Goal: Use online tool/utility: Use online tool/utility

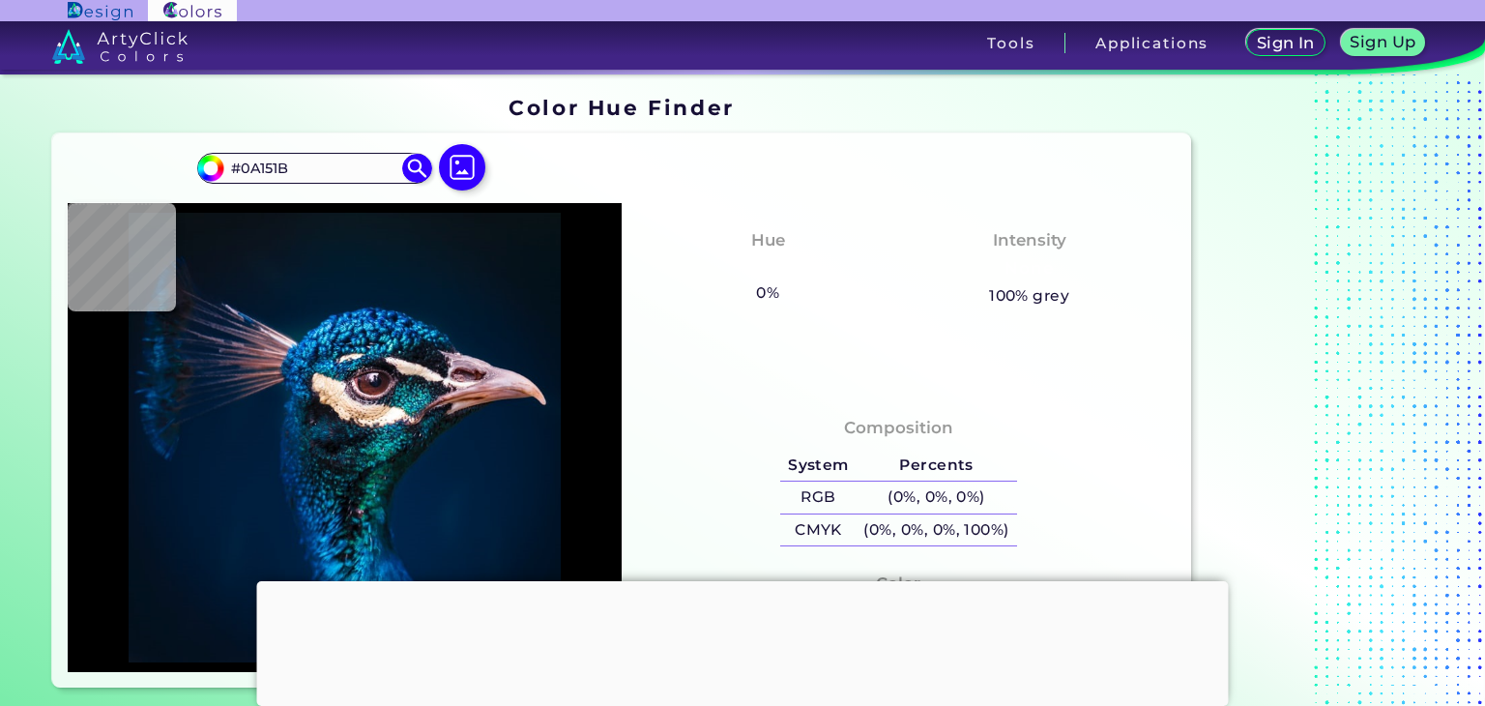
type input "#000000"
type input "#03111c"
type input "#03111C"
type input "#04121d"
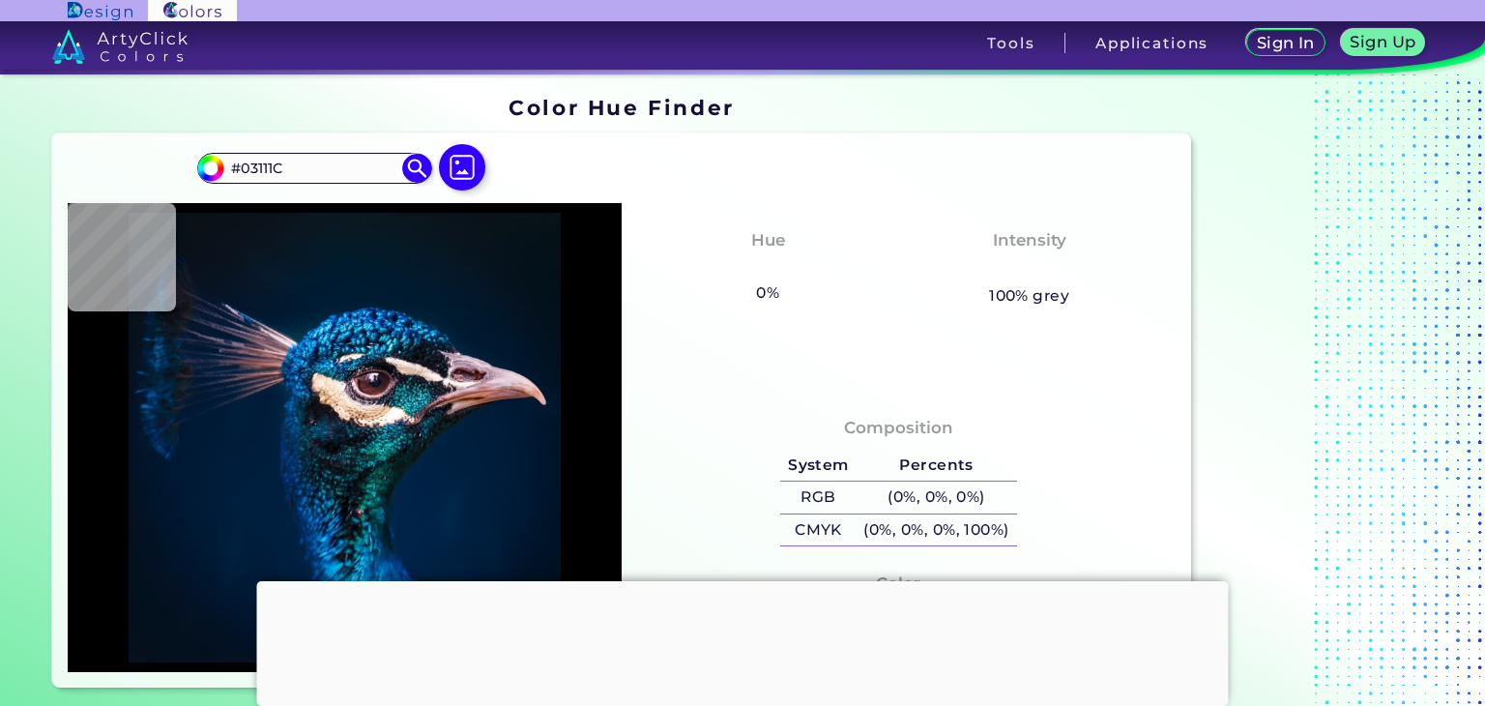
type input "#04121D"
type input "#04121f"
type input "#04121F"
type input "#051320"
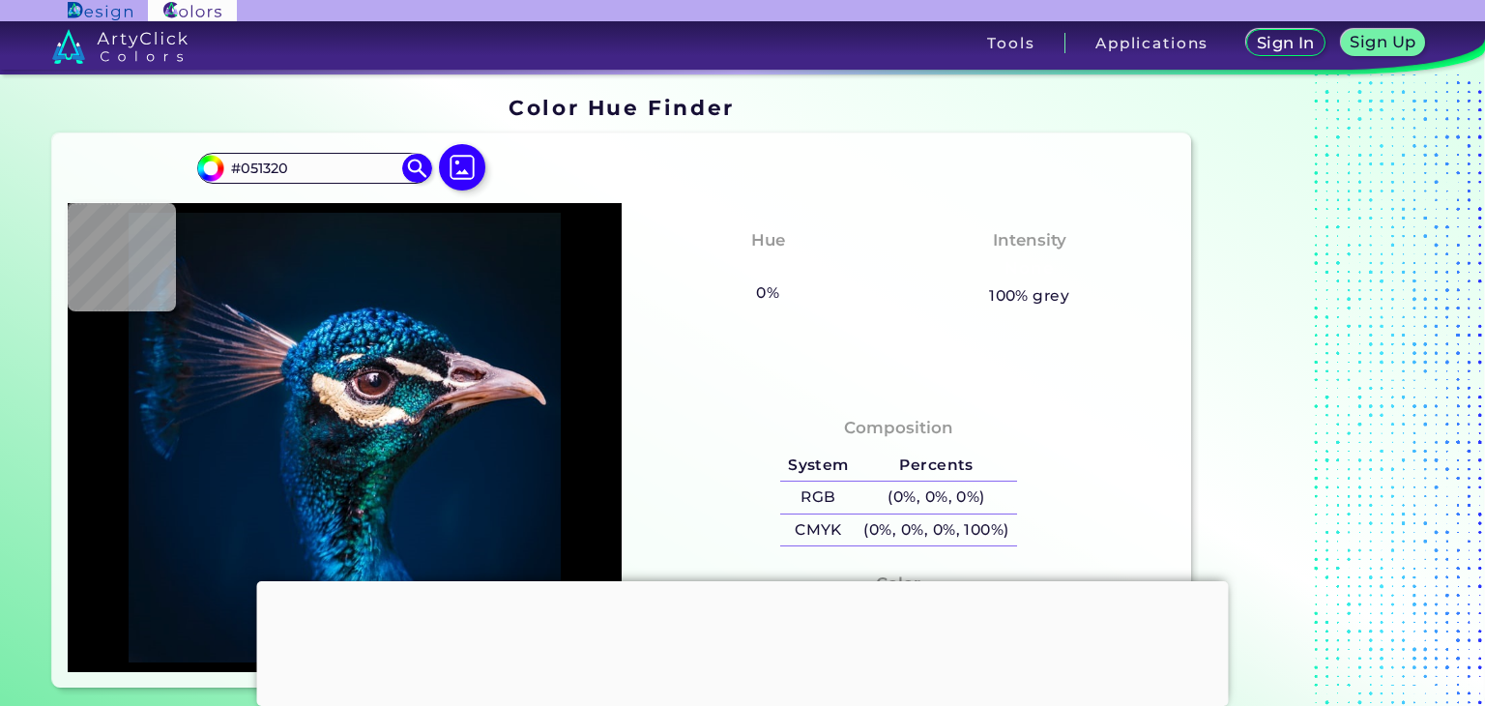
type input "#061421"
type input "#071522"
type input "#081623"
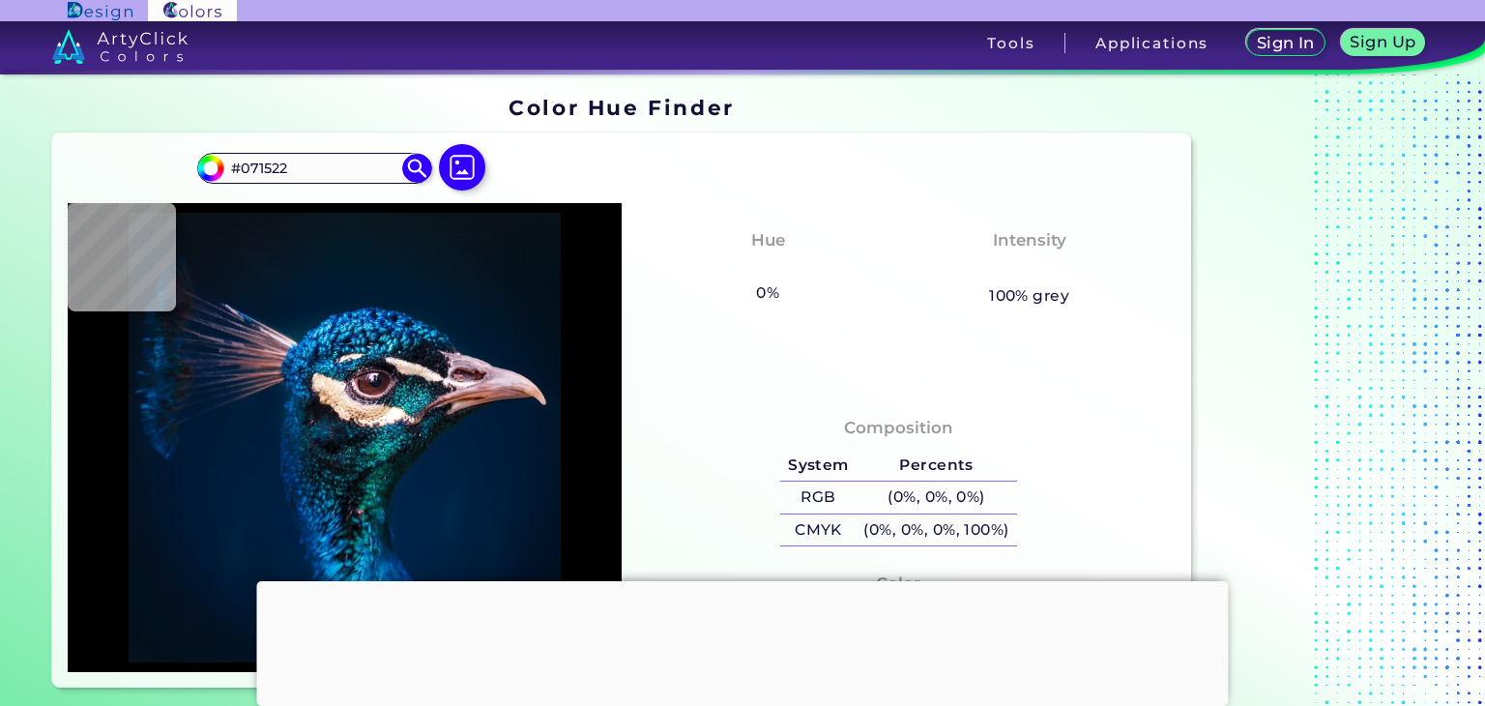
type input "#081623"
type input "#061623"
type input "#051723"
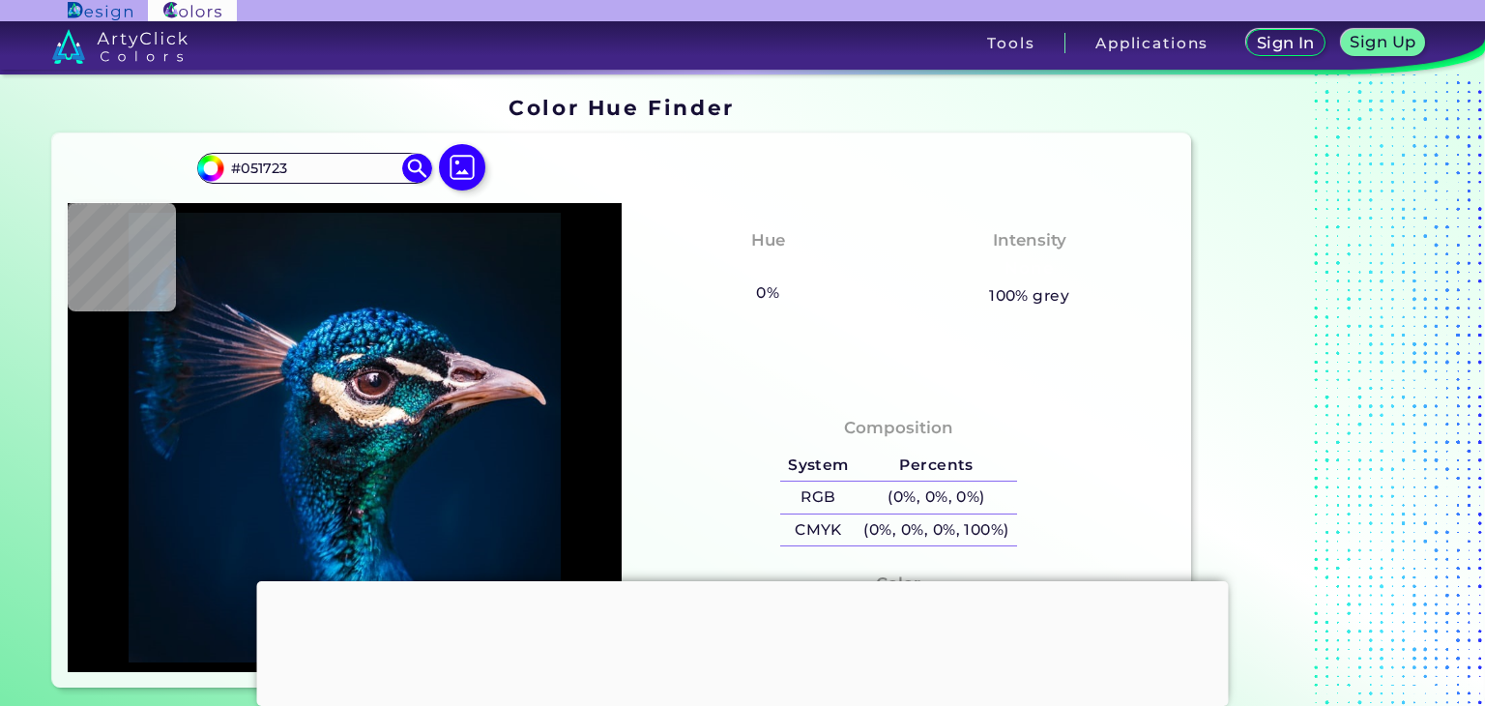
type input "#071822"
type input "#071724"
type input "#051723"
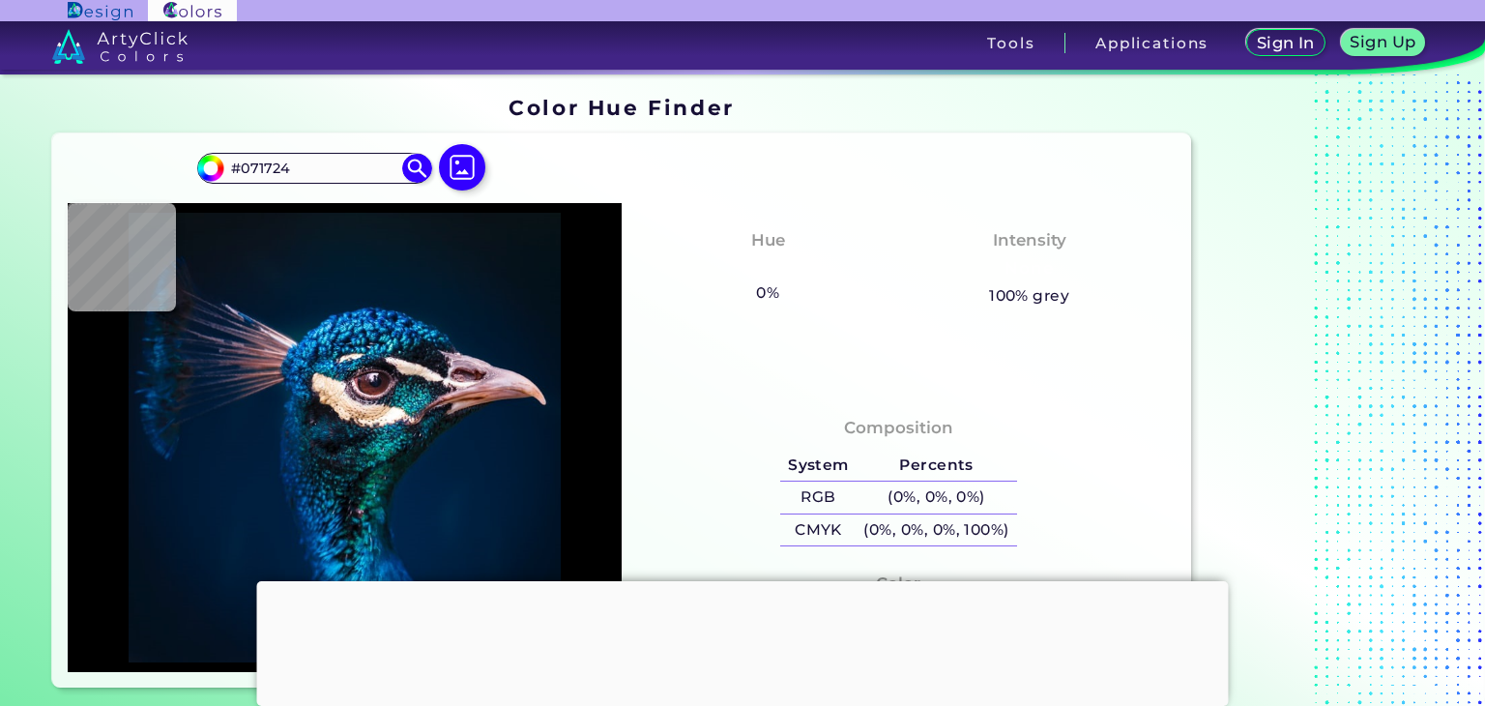
type input "#051723"
type input "#061822"
type input "#081923"
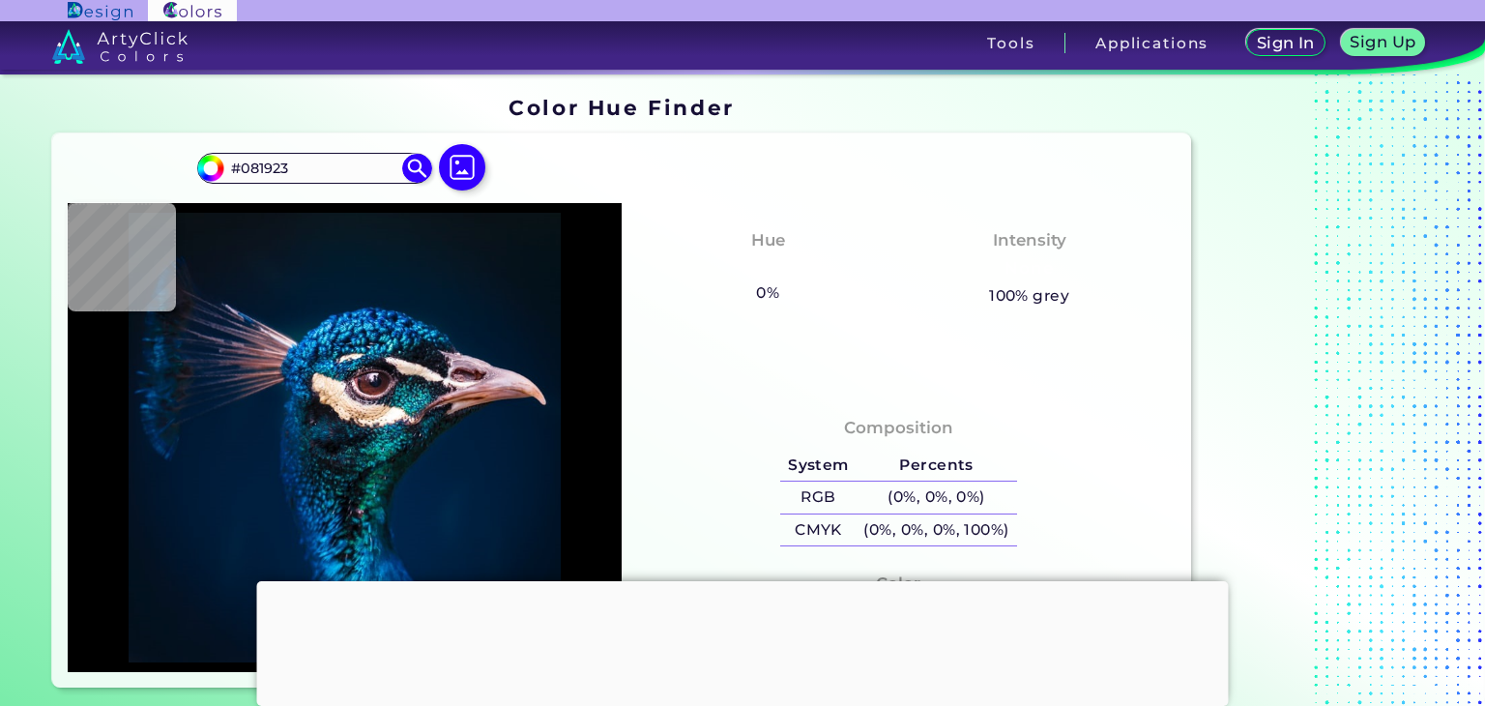
type input "#091823"
type input "#081923"
type input "#091722"
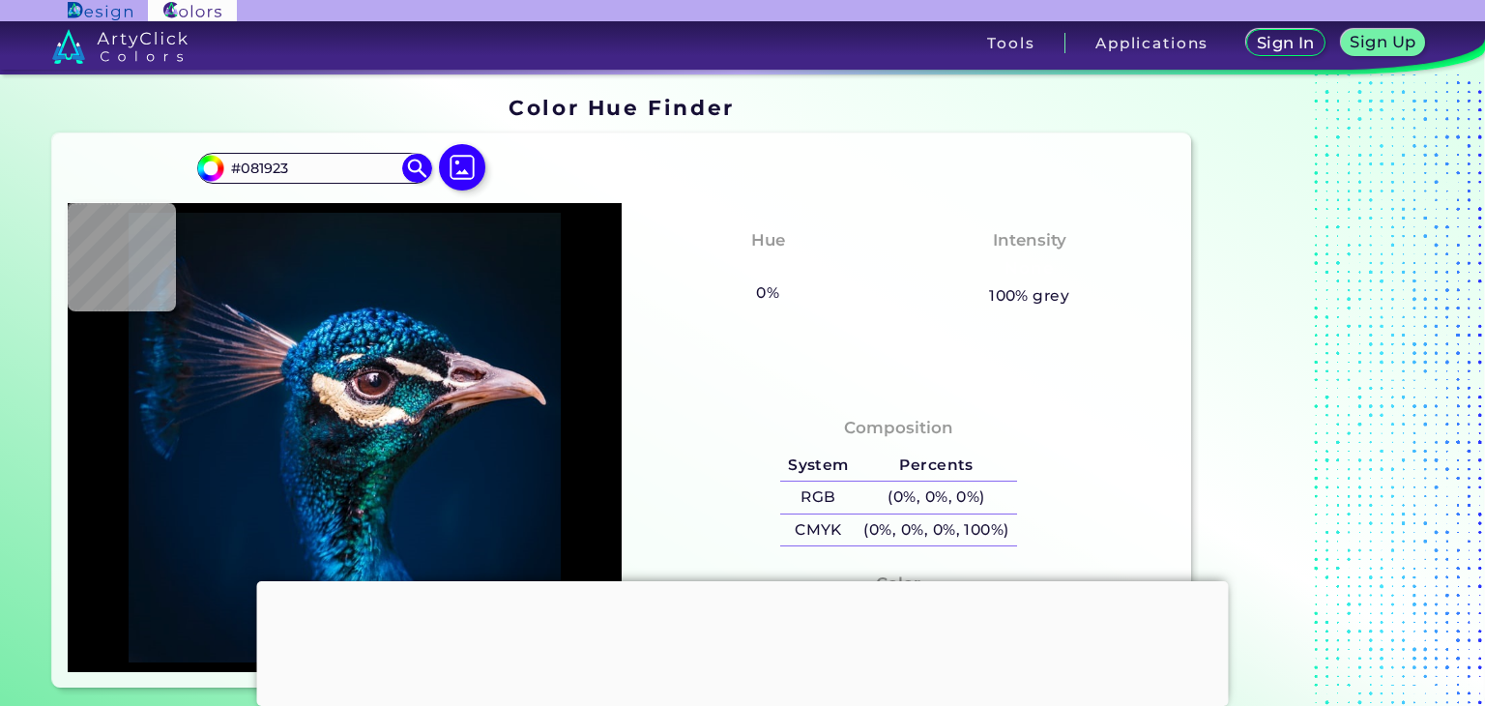
type input "#091722"
type input "#0a1920"
type input "#0A1920"
type input "#0a1821"
type input "#0A1821"
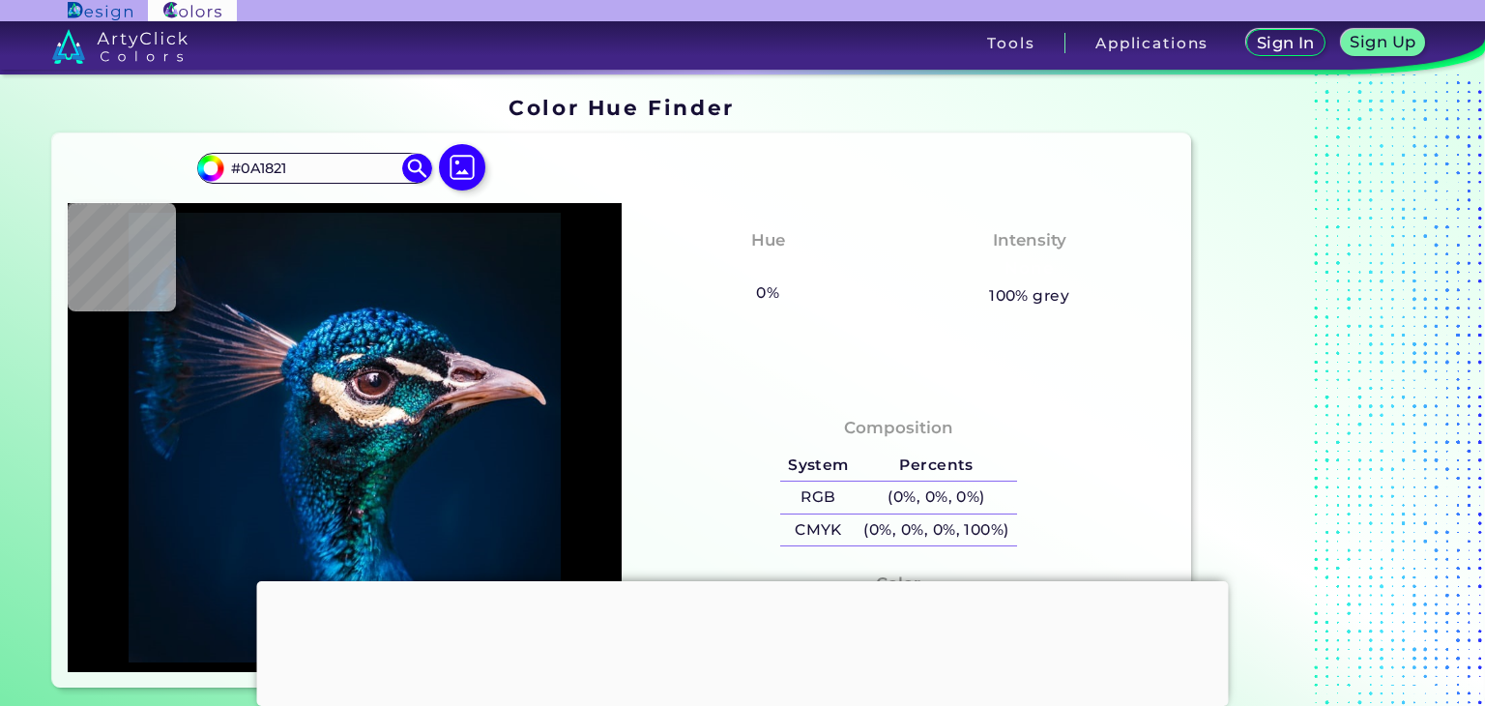
type input "#0a1920"
type input "#0A1920"
type input "#0a171f"
type input "#0A171F"
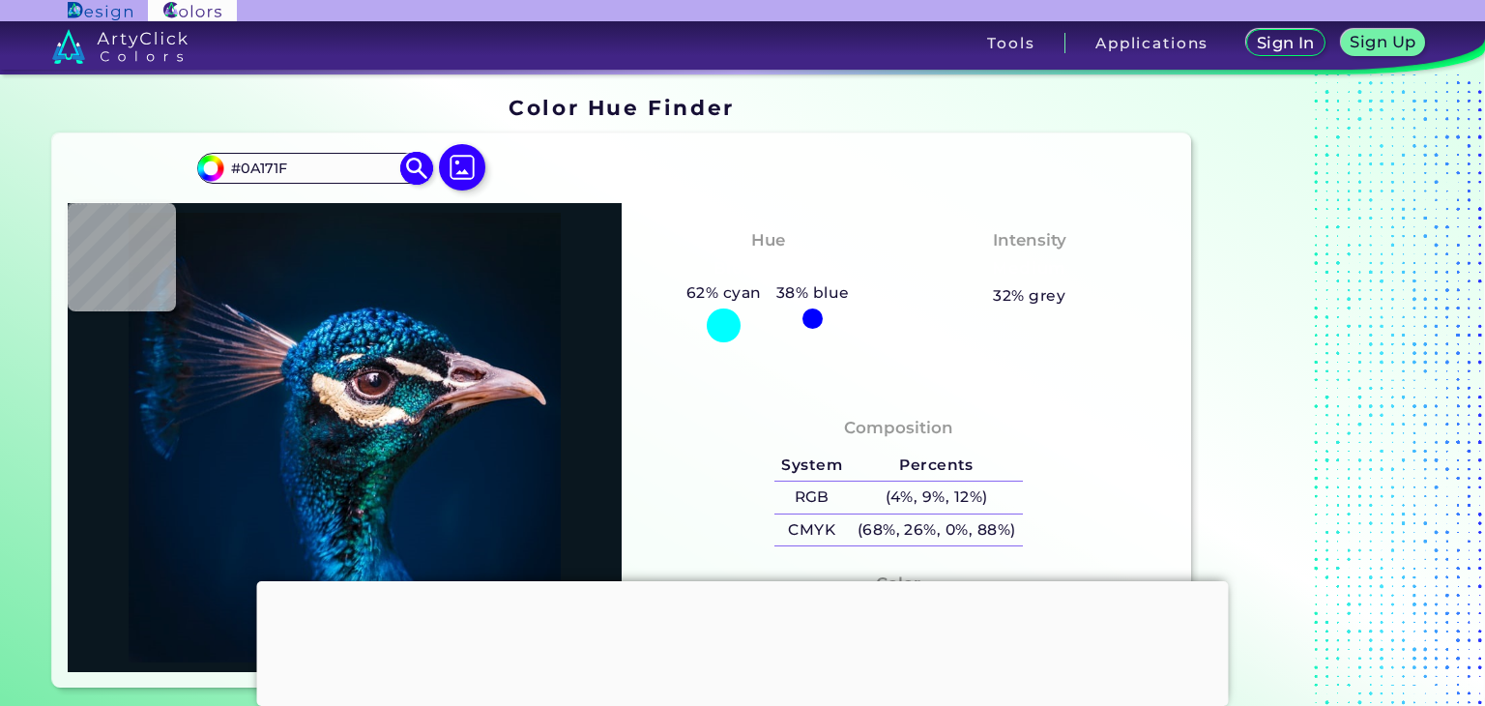
click at [322, 169] on input "#0A171F" at bounding box center [314, 169] width 180 height 26
type input "#0a1920"
type input "#0A1920"
type input "#09181f"
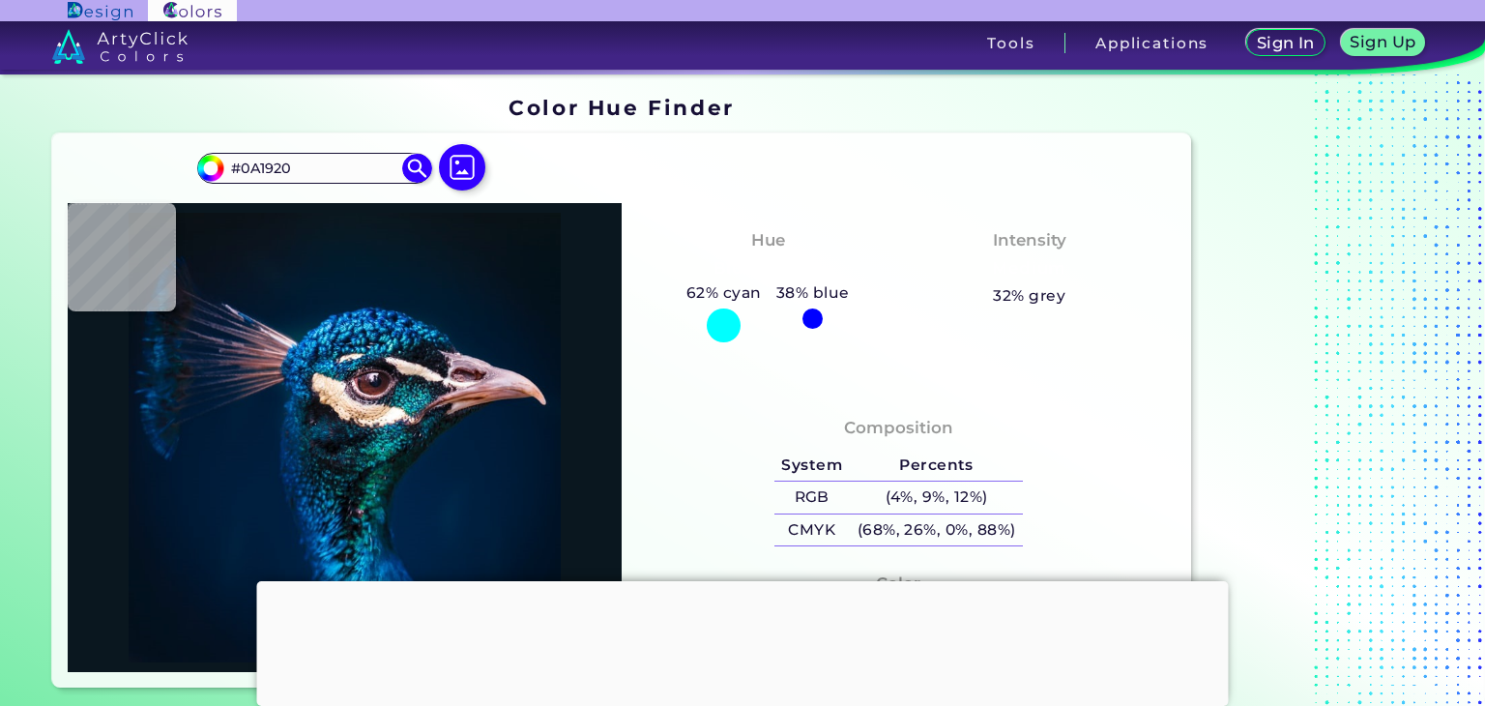
type input "#09181F"
type input "#0a1920"
type input "#0A1920"
type input "#0a1820"
type input "#0A1820"
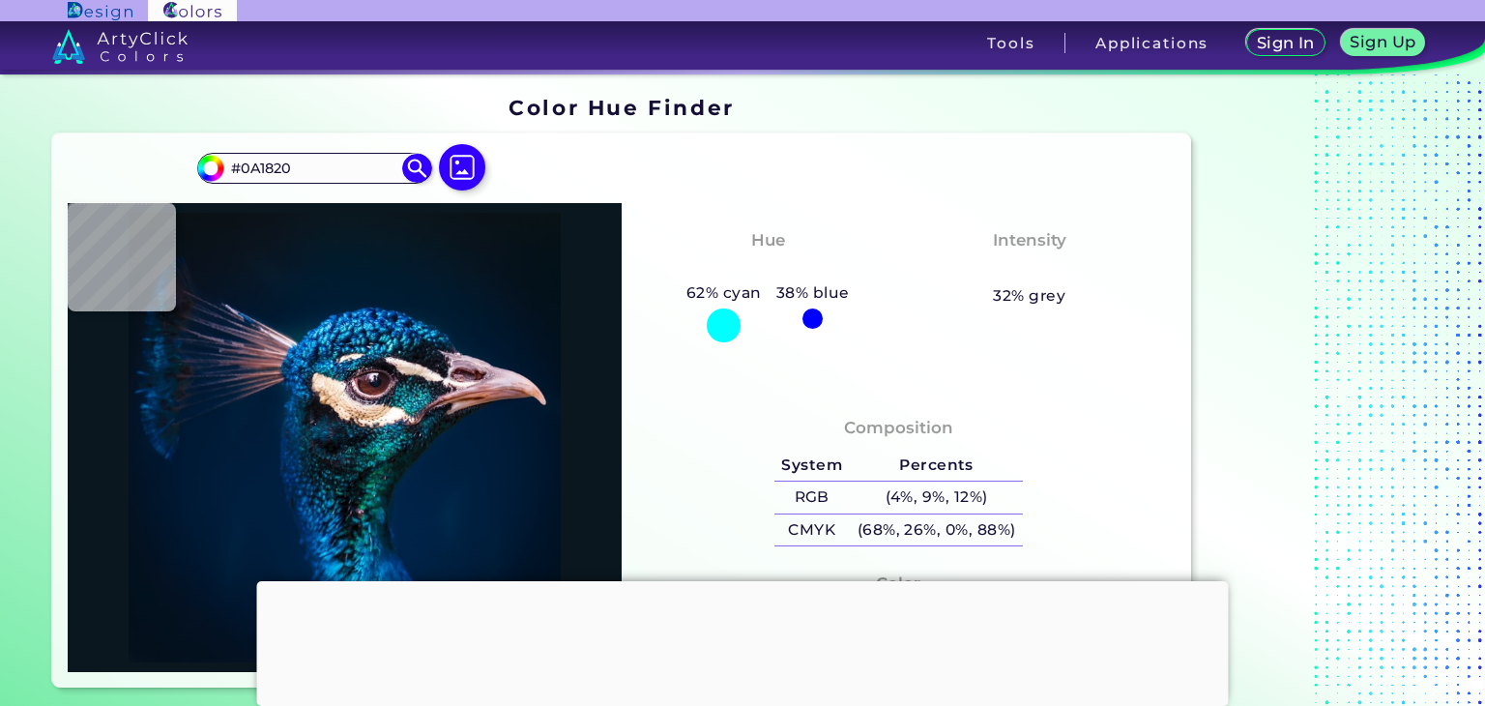
type input "#0a1821"
type input "#0A1821"
type input "#0a1822"
type input "#0A1822"
type input "#091722"
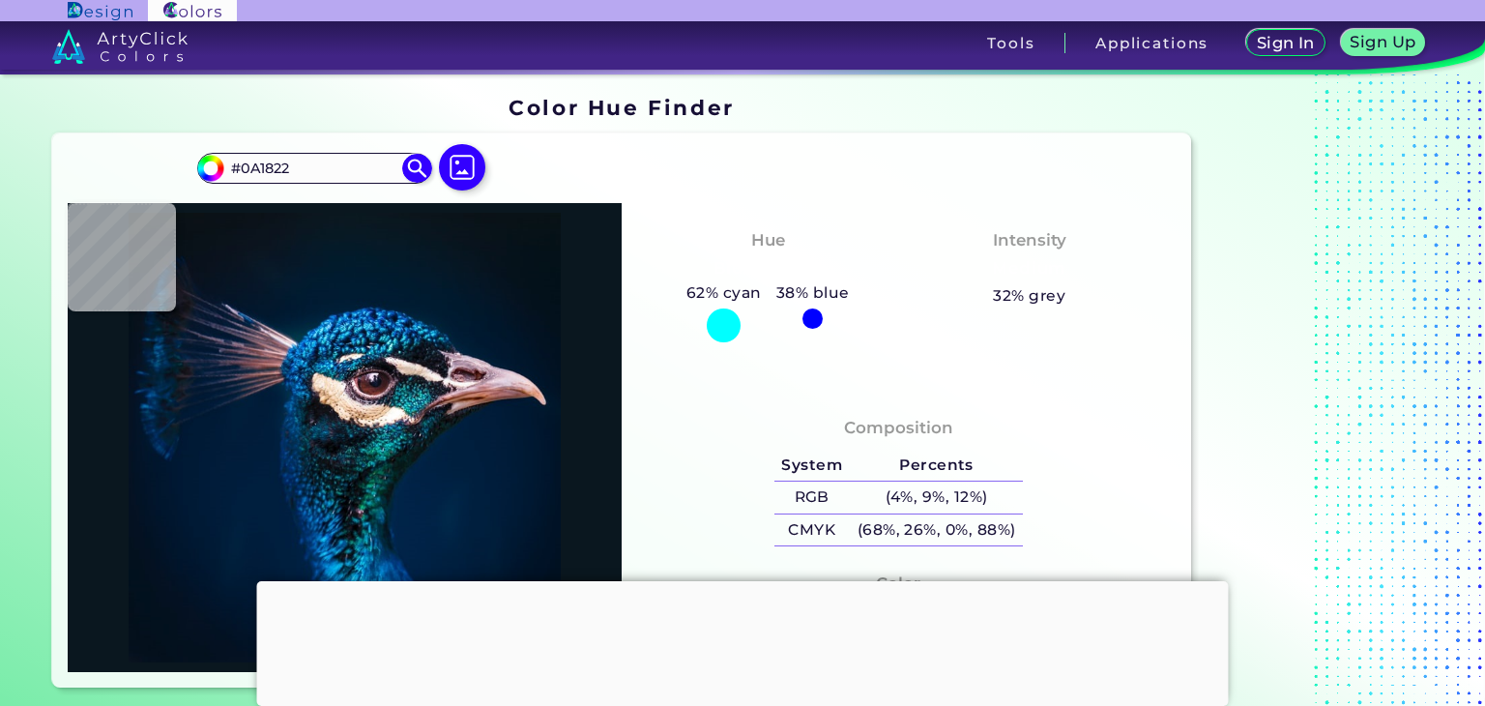
type input "#091722"
type input "#071722"
type input "#091823"
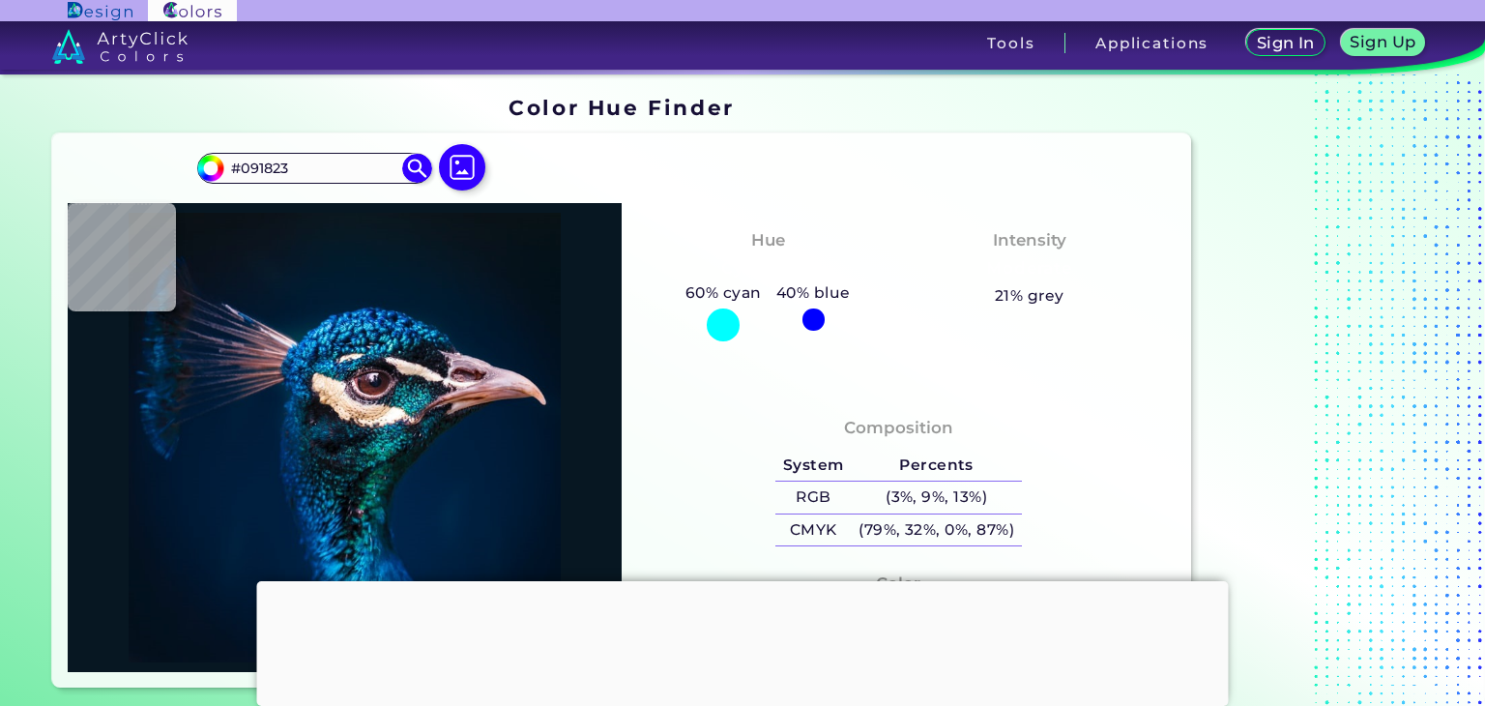
type input "#081923"
type input "#091722"
type input "#091823"
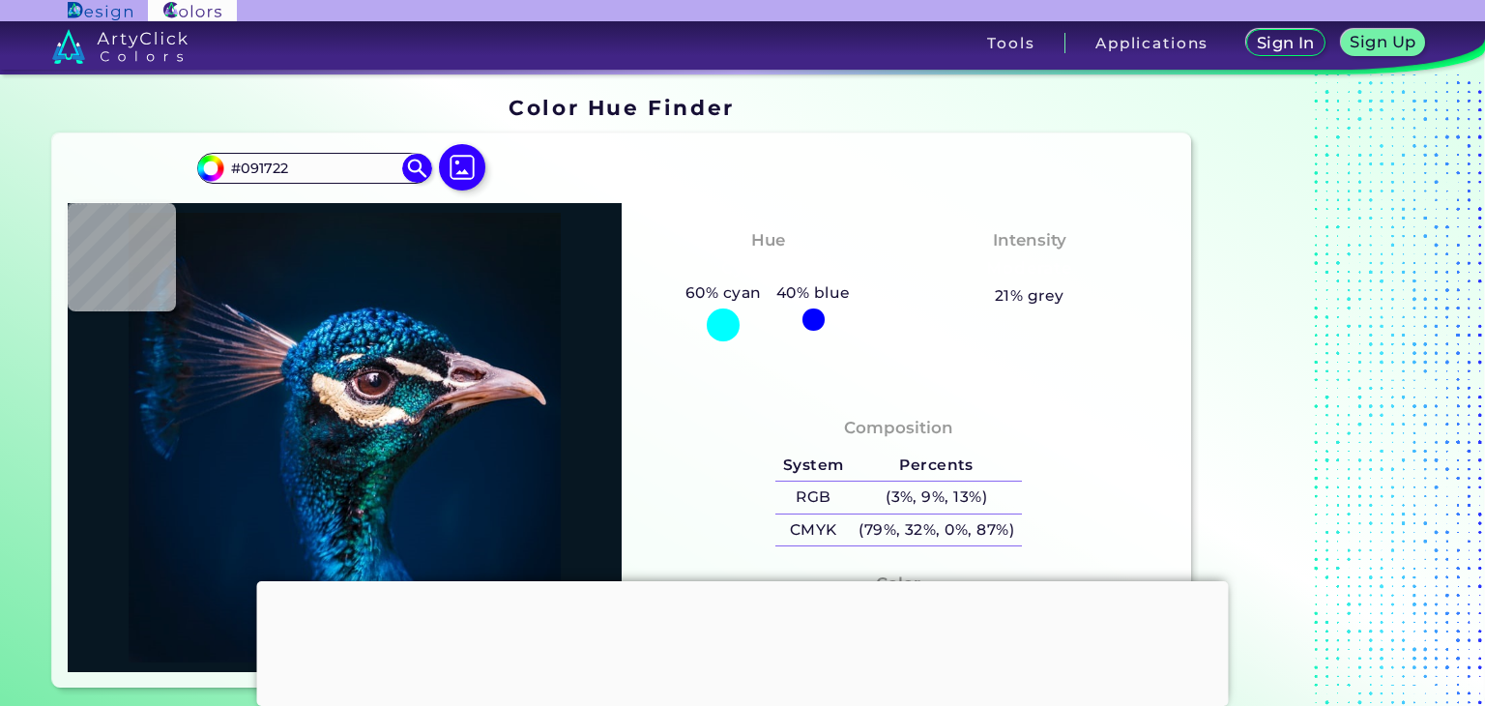
type input "#091823"
type input "#0a1823"
type input "#0A1823"
type input "#091823"
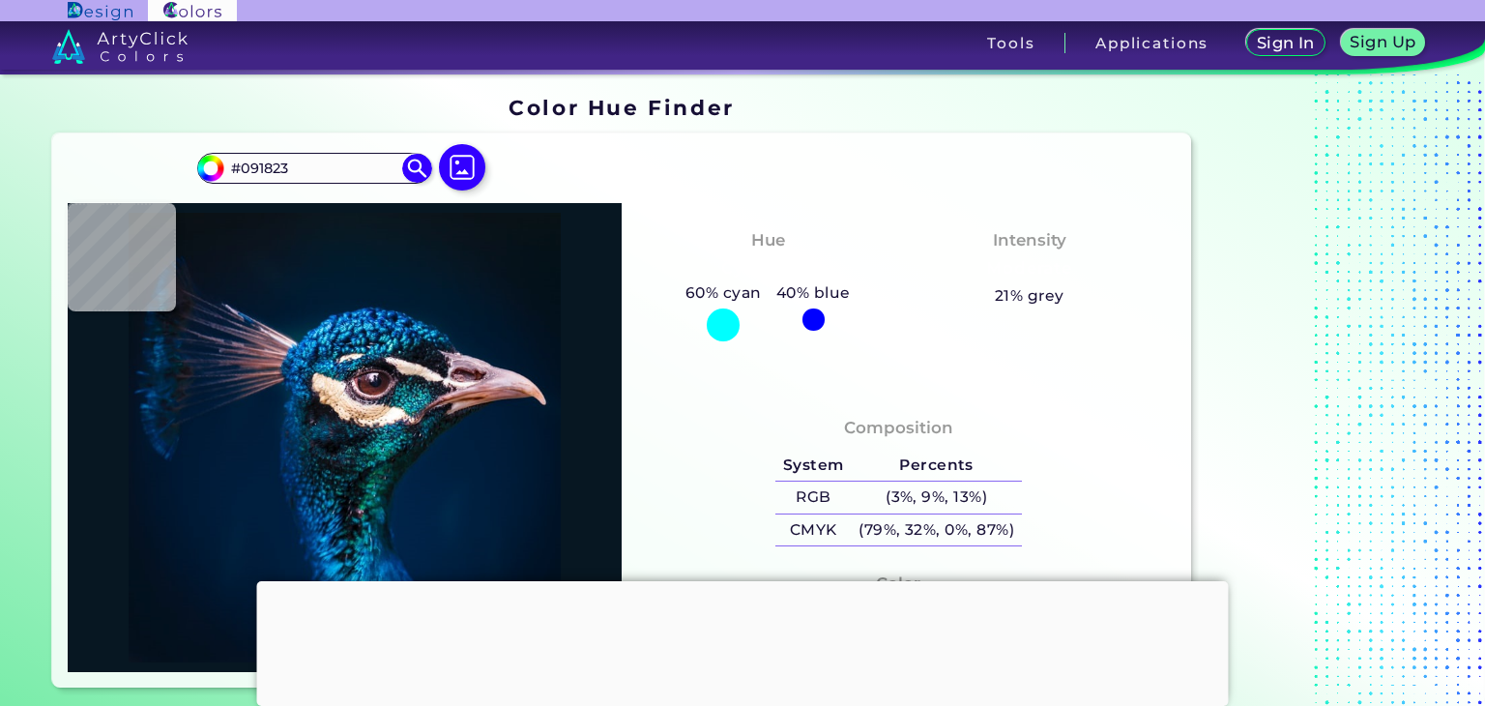
type input "#081822"
type input "#071822"
type input "#081923"
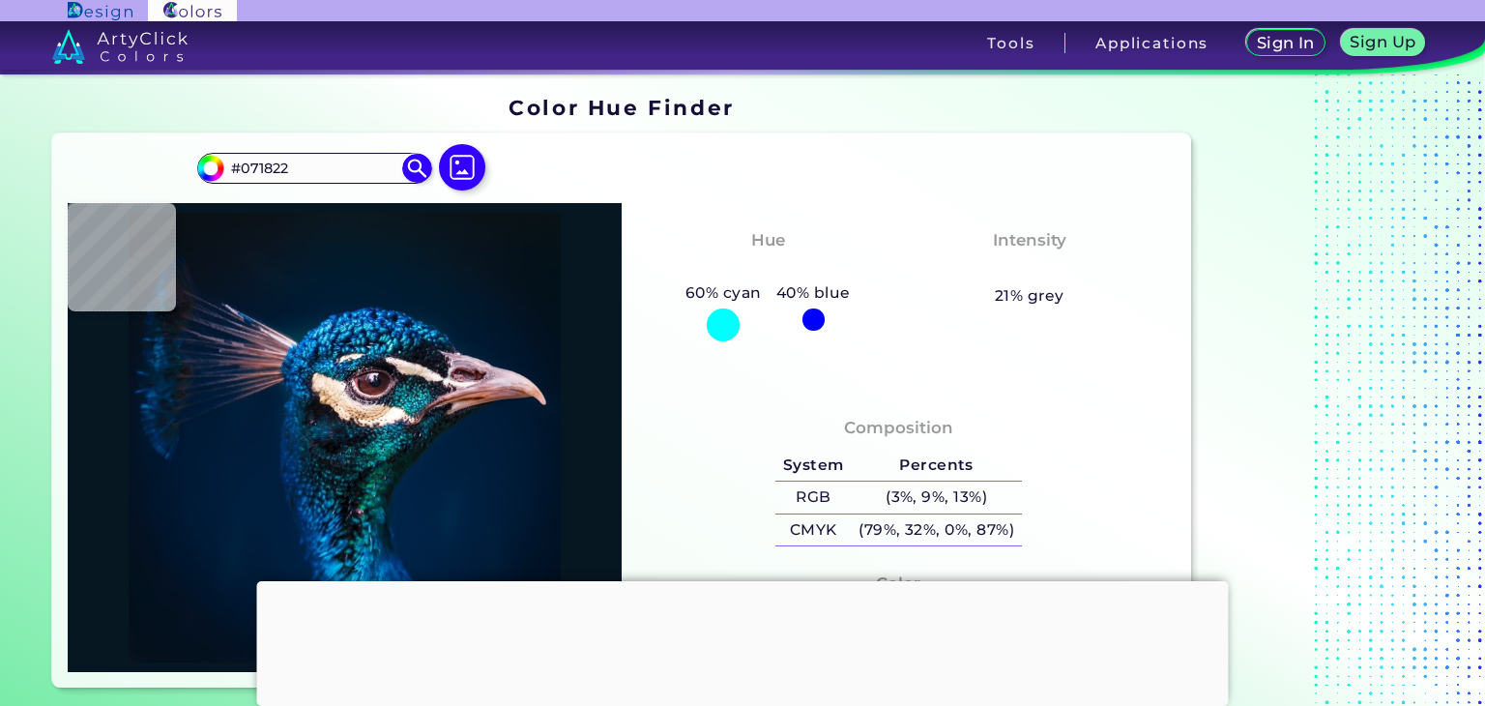
type input "#081923"
type input "#071822"
type input "#081923"
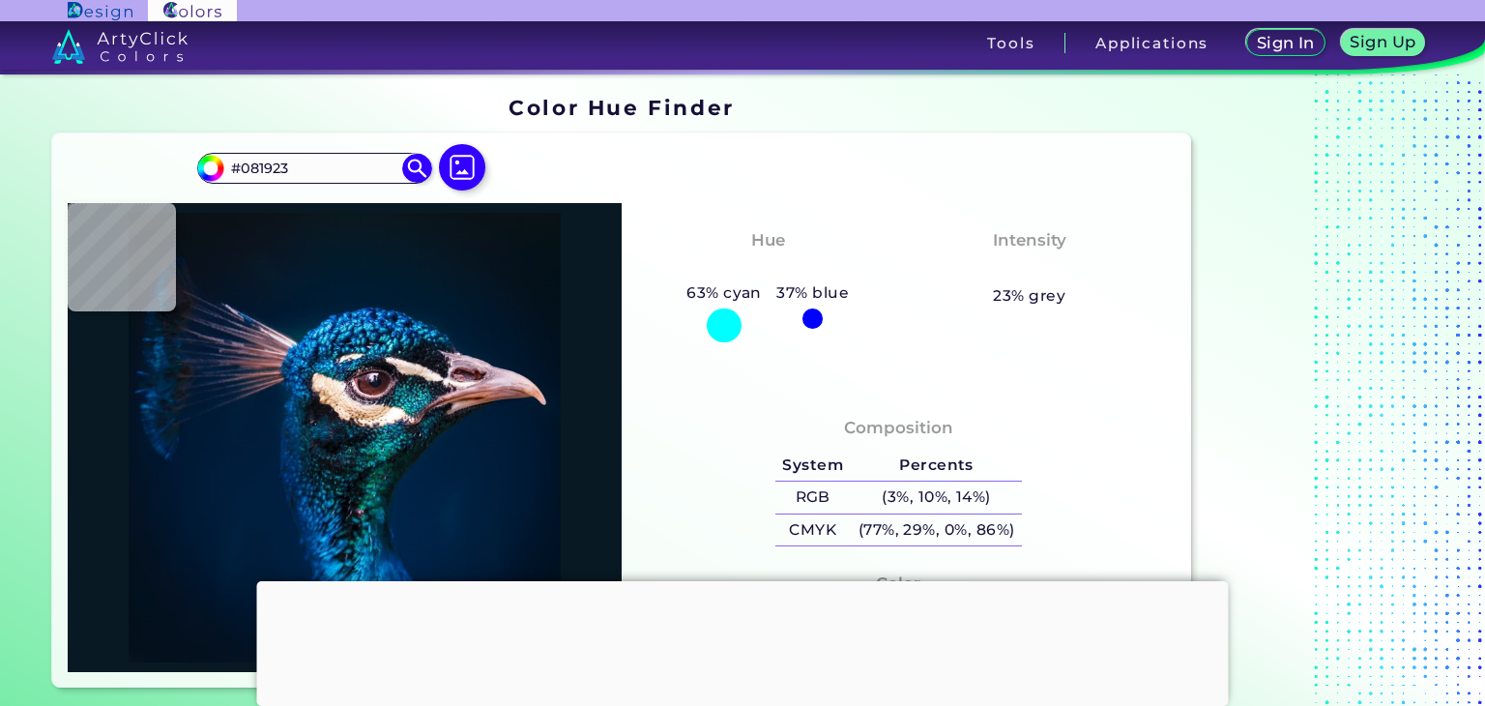
type input "#071822"
type input "#081923"
type input "#071923"
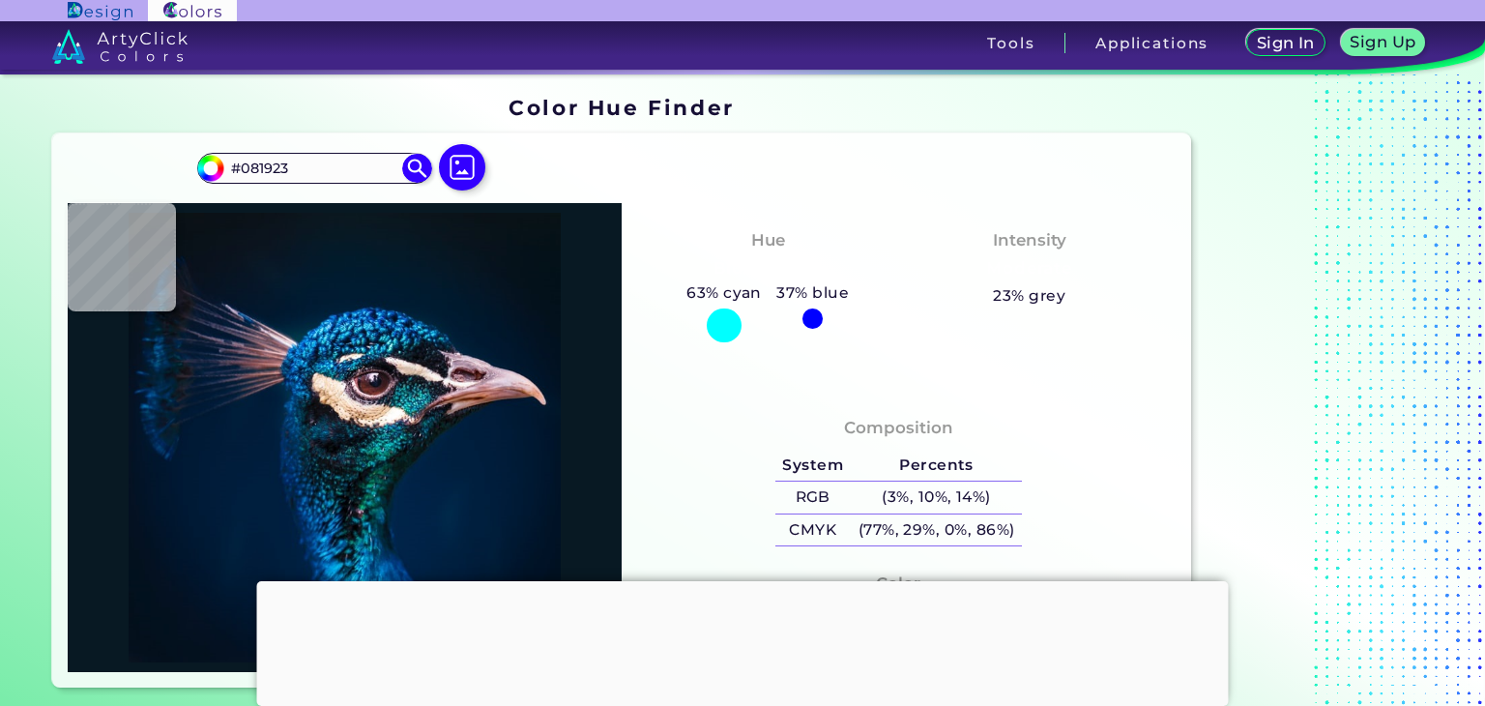
type input "#071923"
type input "#071925"
type input "#071927"
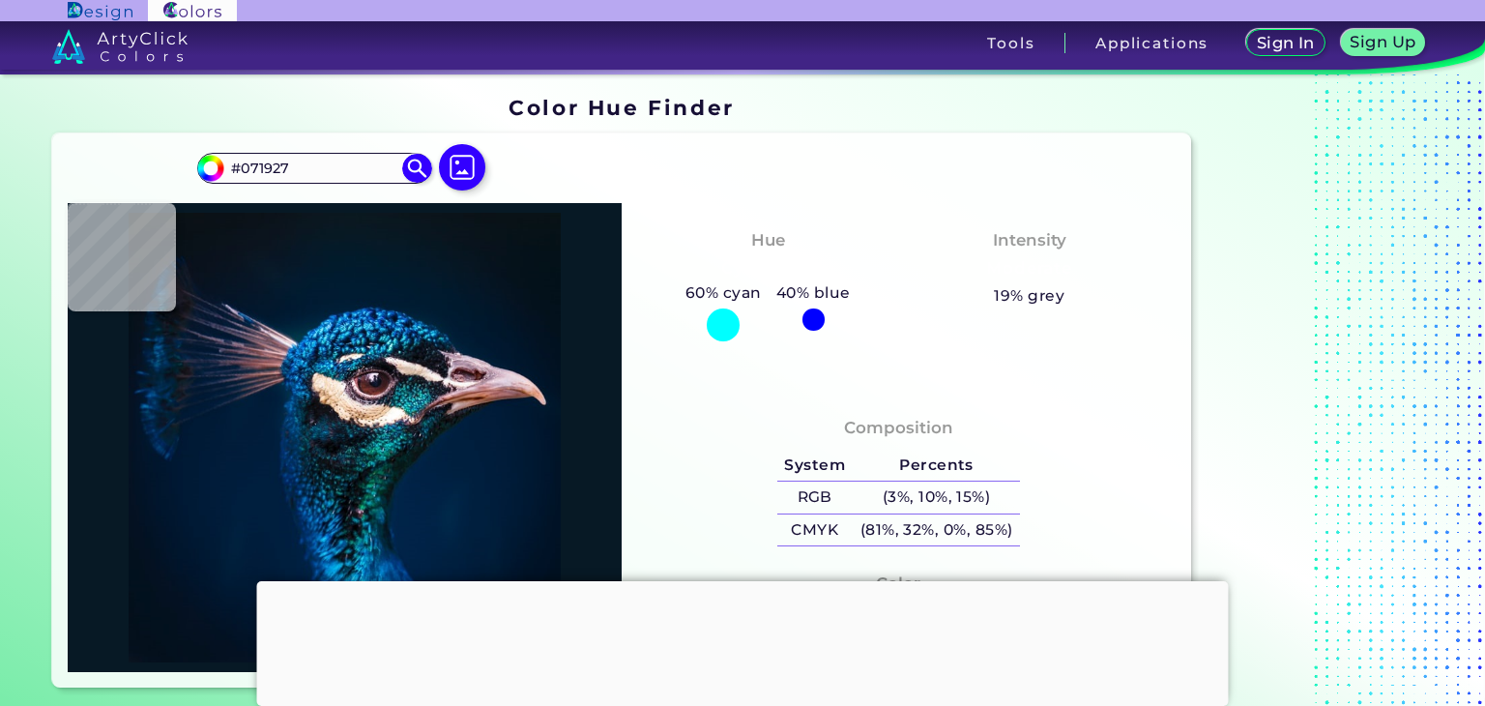
type input "#061927"
type input "#071927"
type input "#071925"
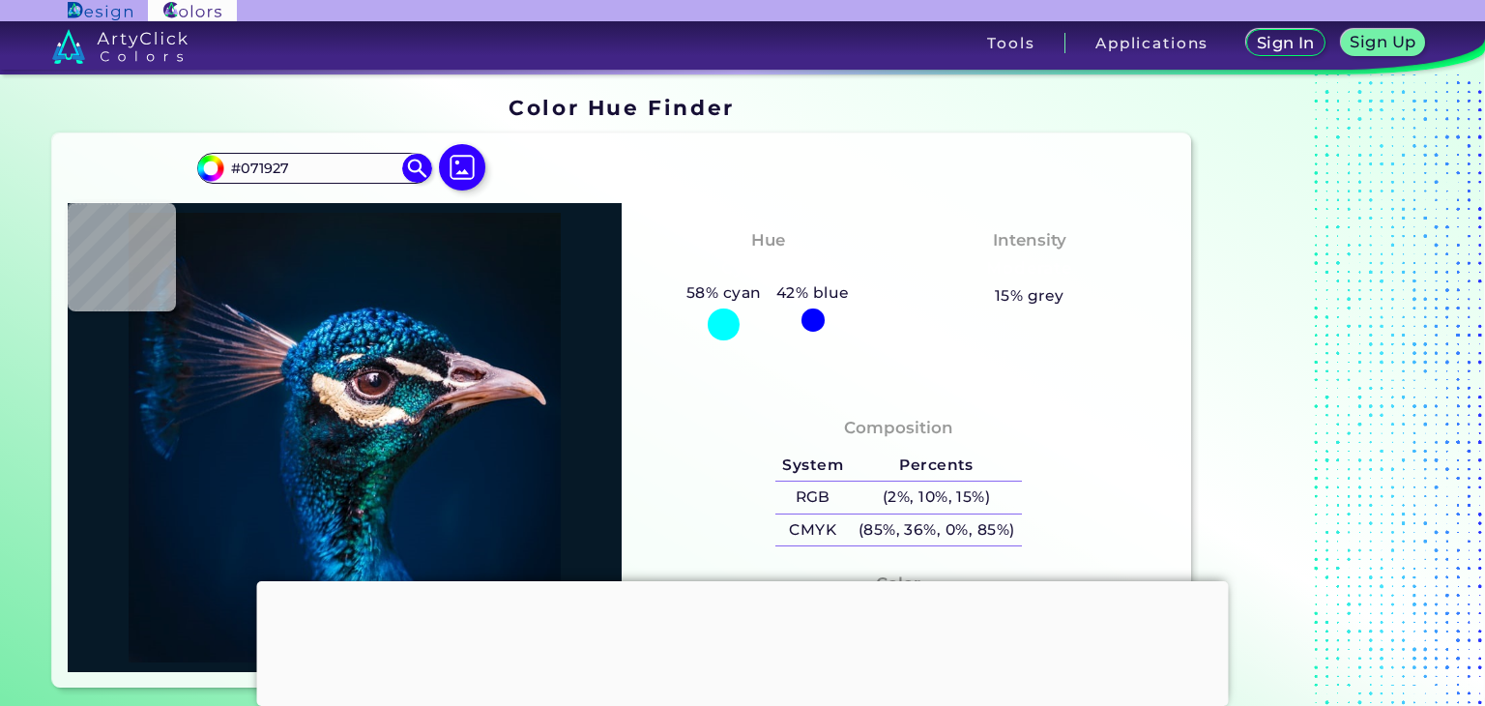
type input "#071925"
type input "#081923"
type input "#091823"
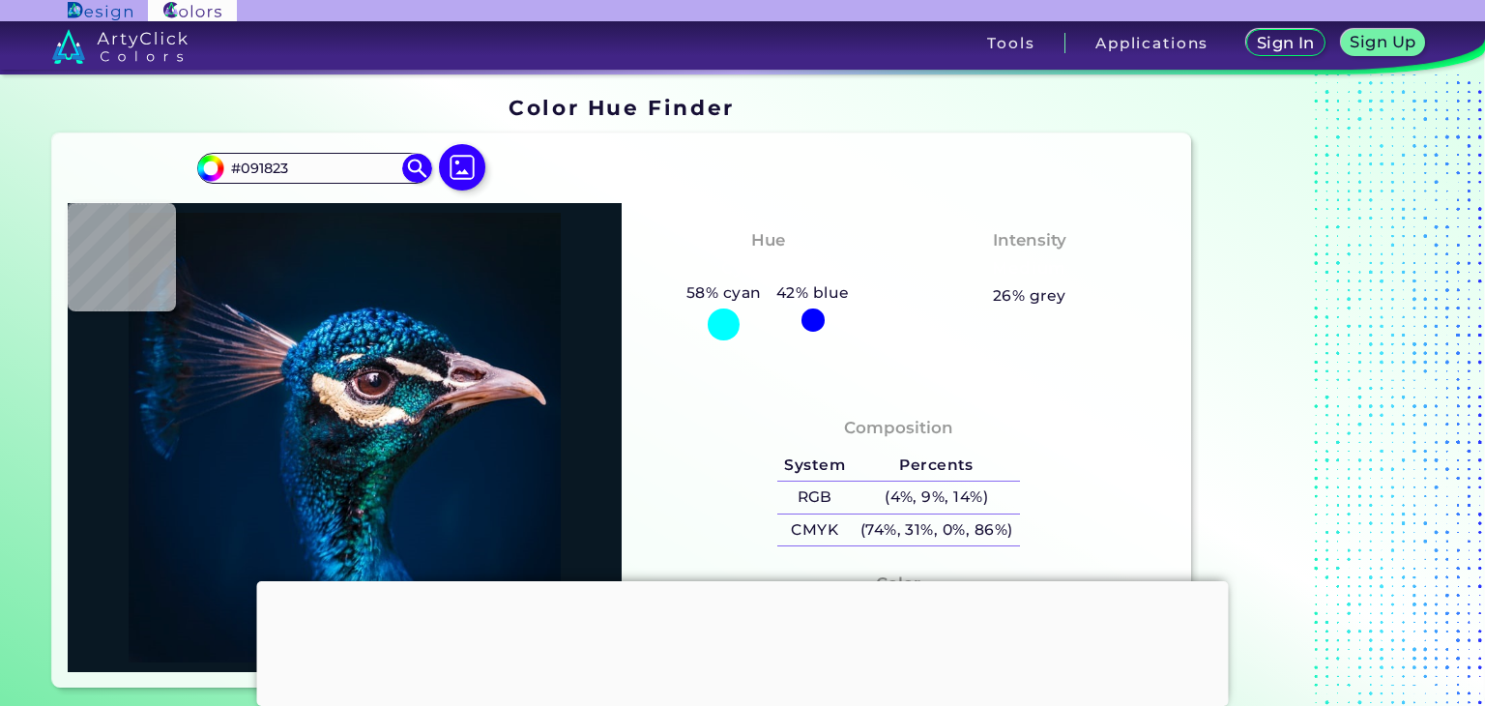
type input "#081923"
type input "#091823"
type input "#0a1823"
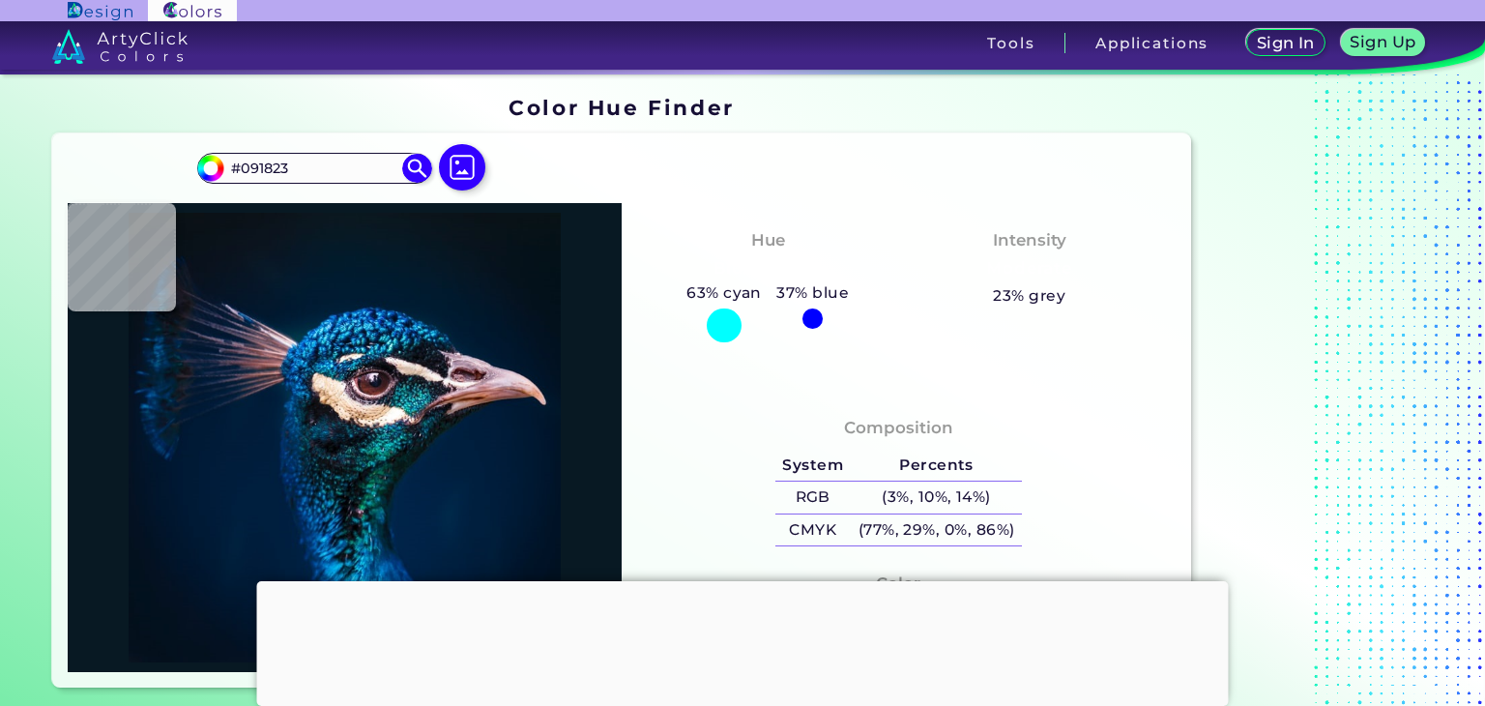
type input "#0A1823"
type input "#081822"
type input "#081923"
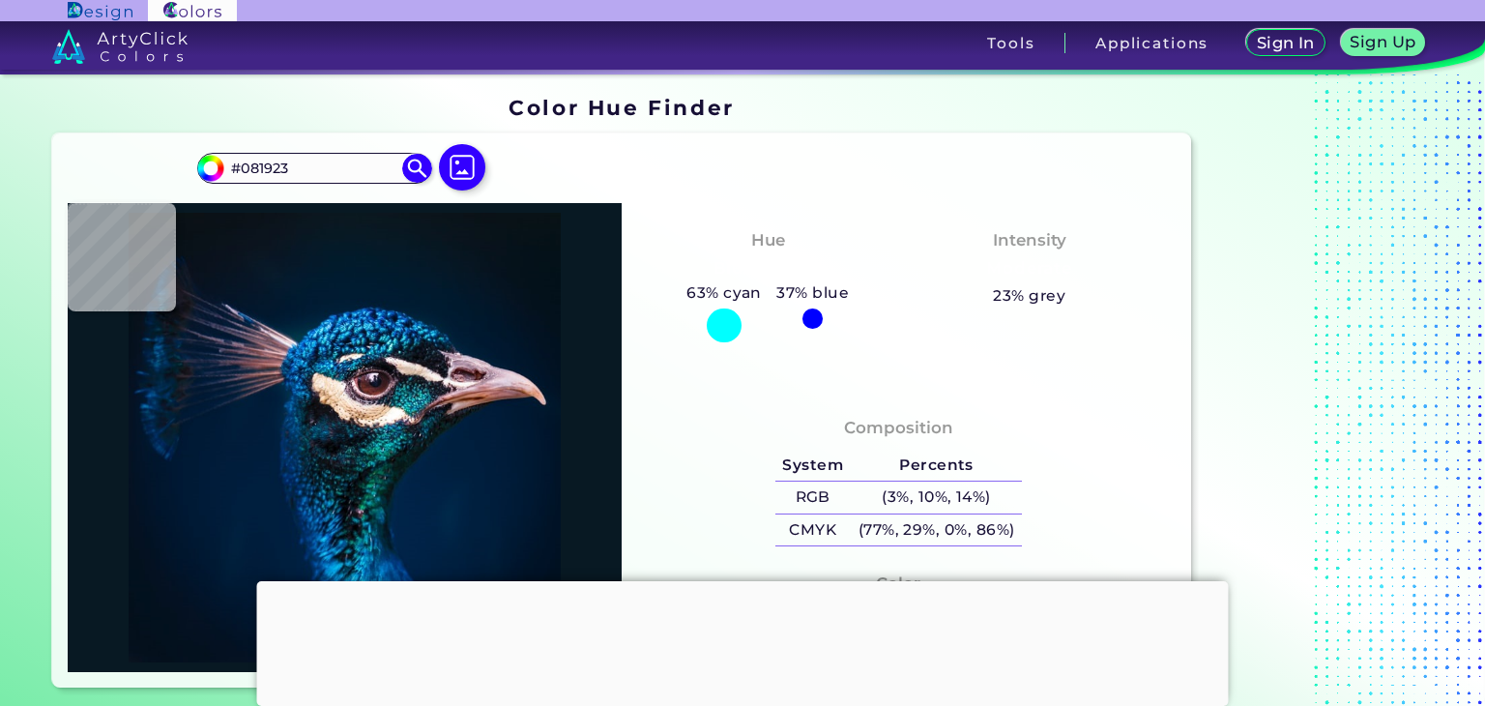
type input "#071822"
type input "#081923"
type input "#071822"
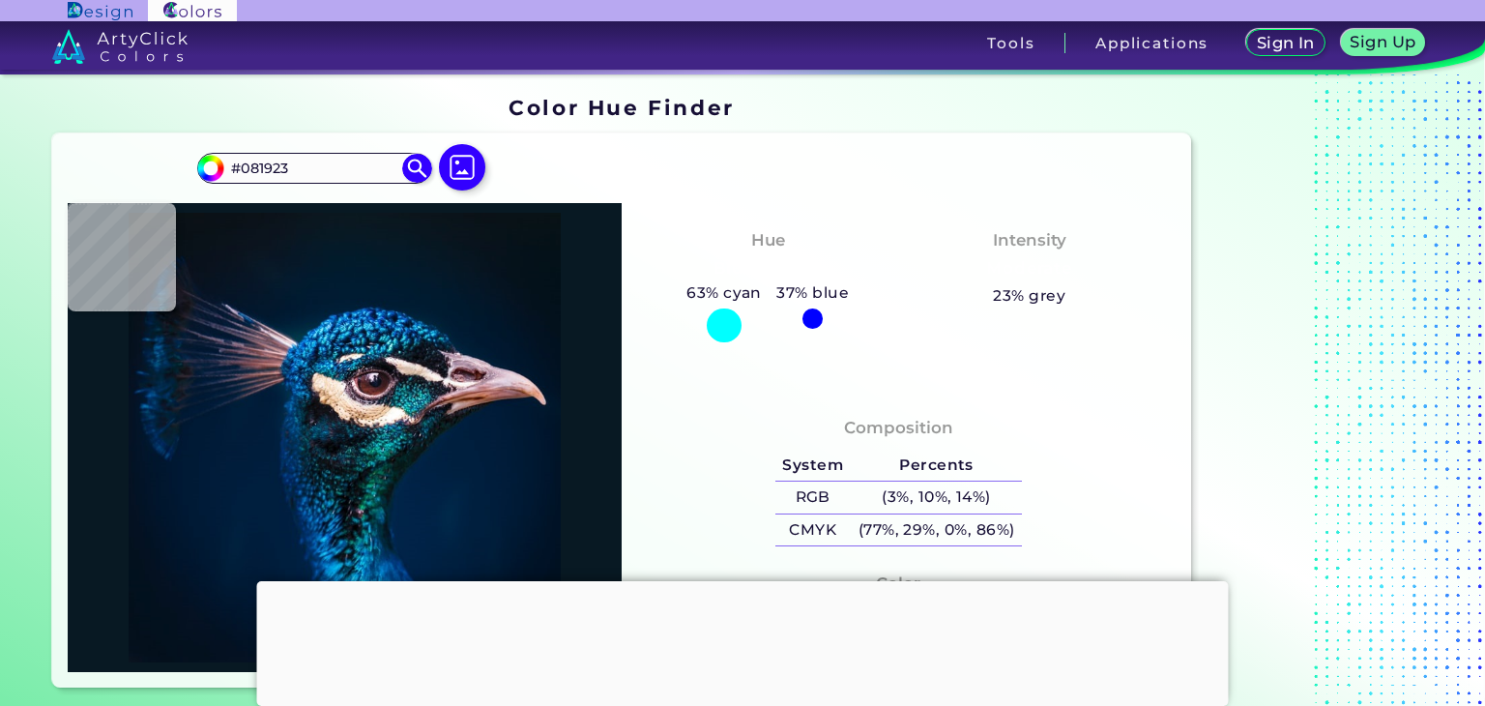
type input "#071822"
drag, startPoint x: 322, startPoint y: 169, endPoint x: 399, endPoint y: 237, distance: 102.8
click at [399, 237] on div "#071822 #071822 Acadia ◉ Acid Green ◉ Aero Blue ◉ Alabaster ◉ Albescent White ◉…" at bounding box center [621, 410] width 1139 height 554
type input "#061822"
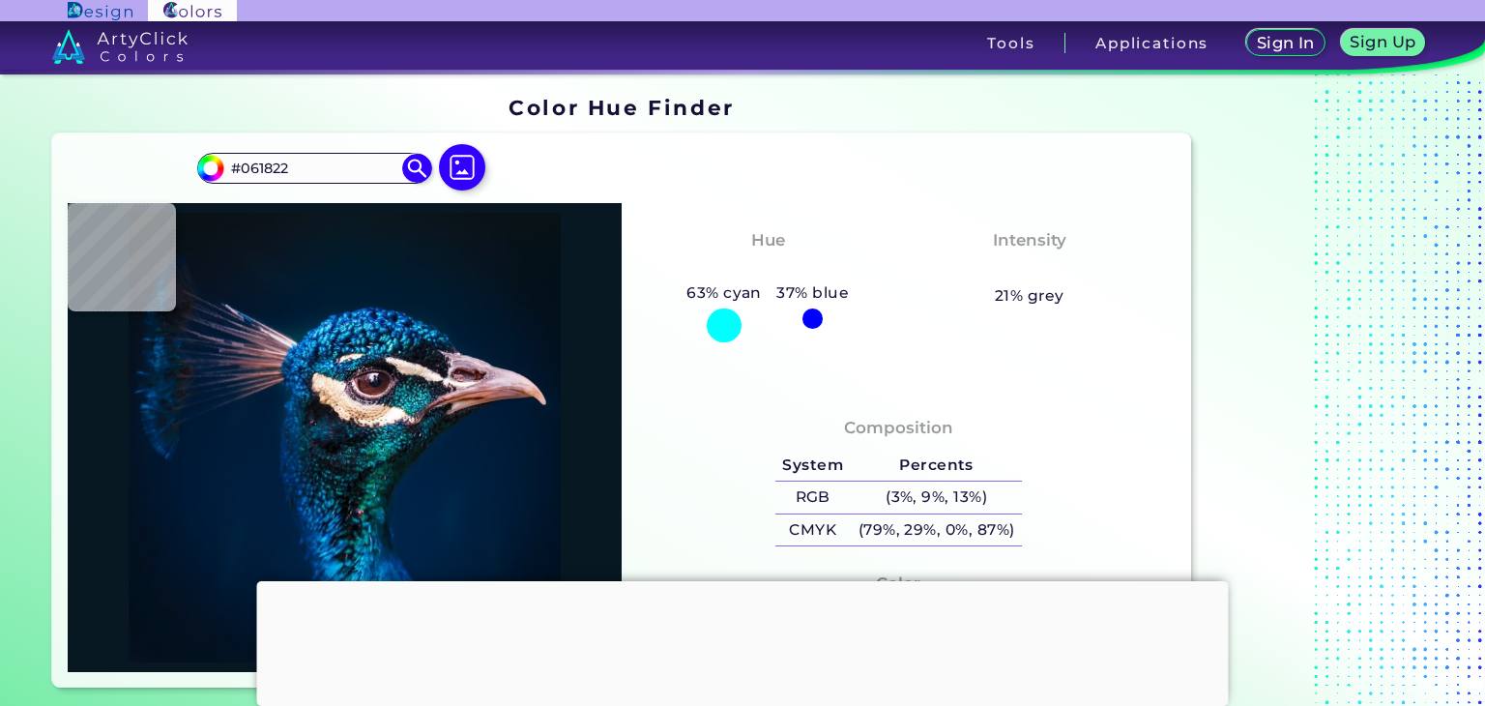
type input "#051625"
type input "#071522"
type input "#051320"
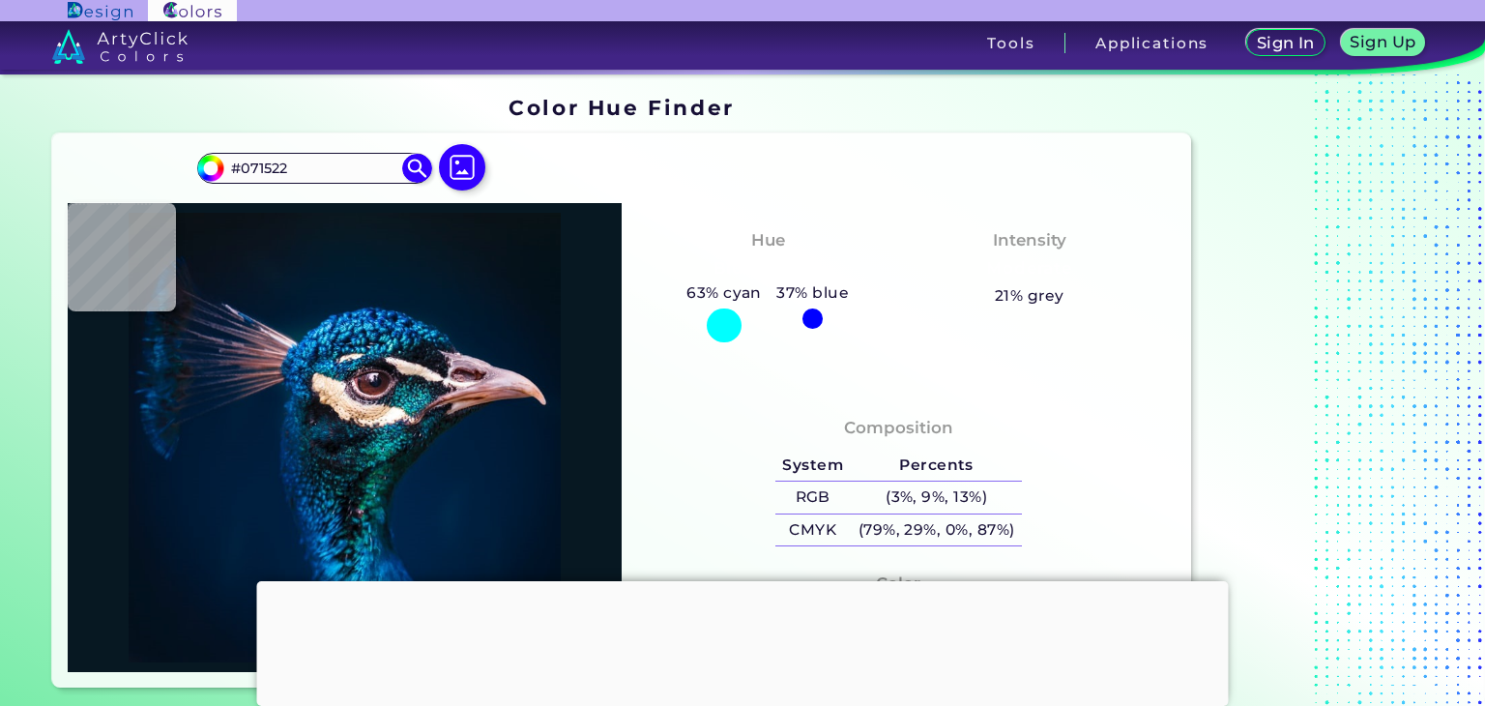
type input "#051320"
type input "#04121e"
type input "#04121E"
type input "#04121d"
type input "#04121D"
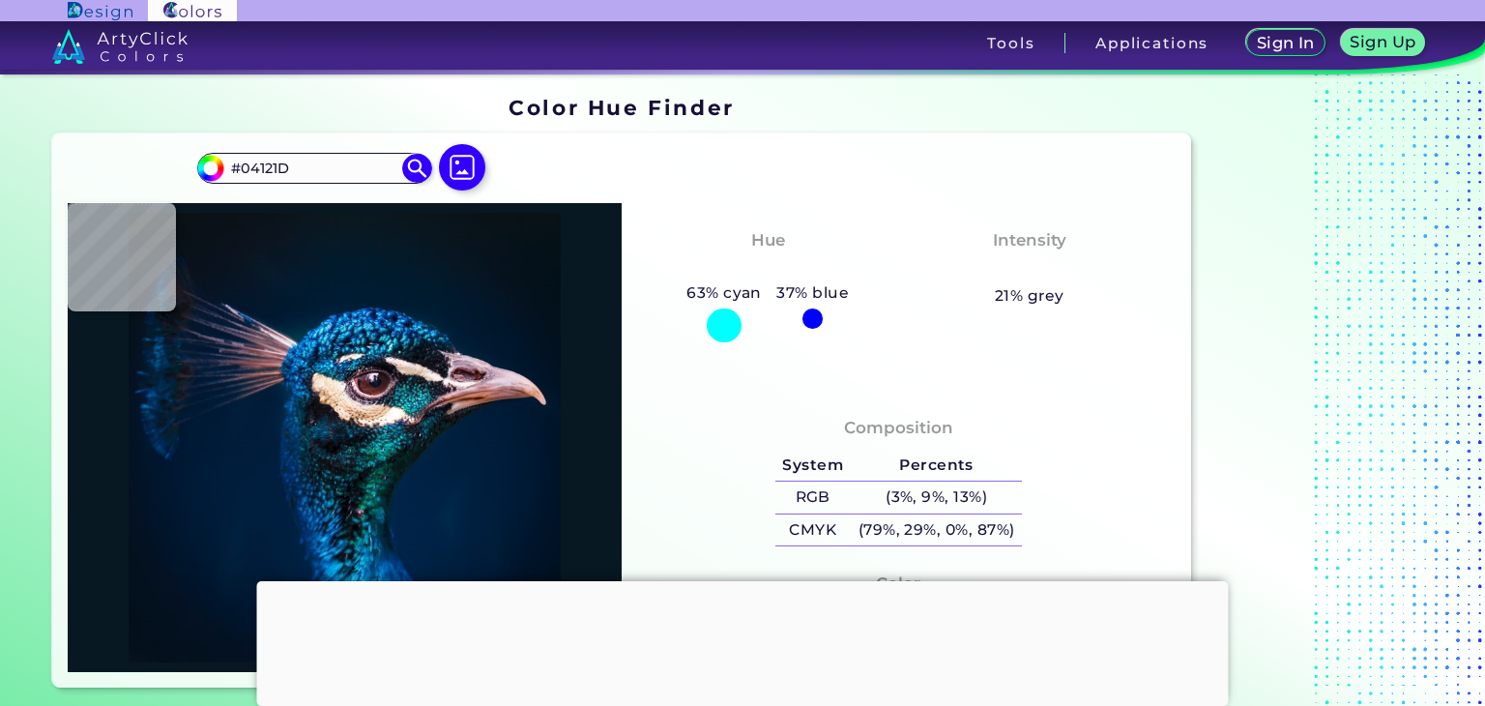
type input "#03111c"
type input "#03111C"
type input "#000000"
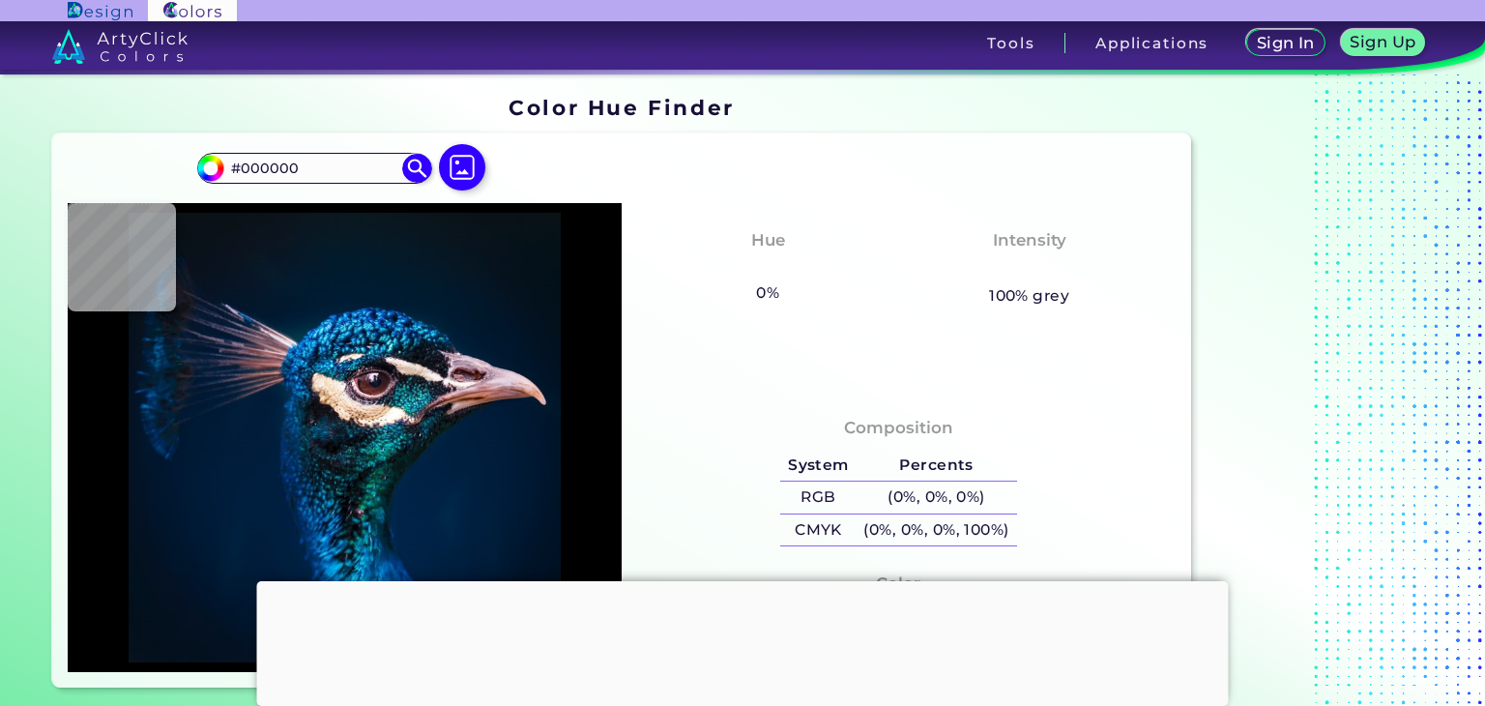
click at [679, 349] on div "Hue None 0% 38% blue Intensity None 100% grey" at bounding box center [899, 297] width 554 height 188
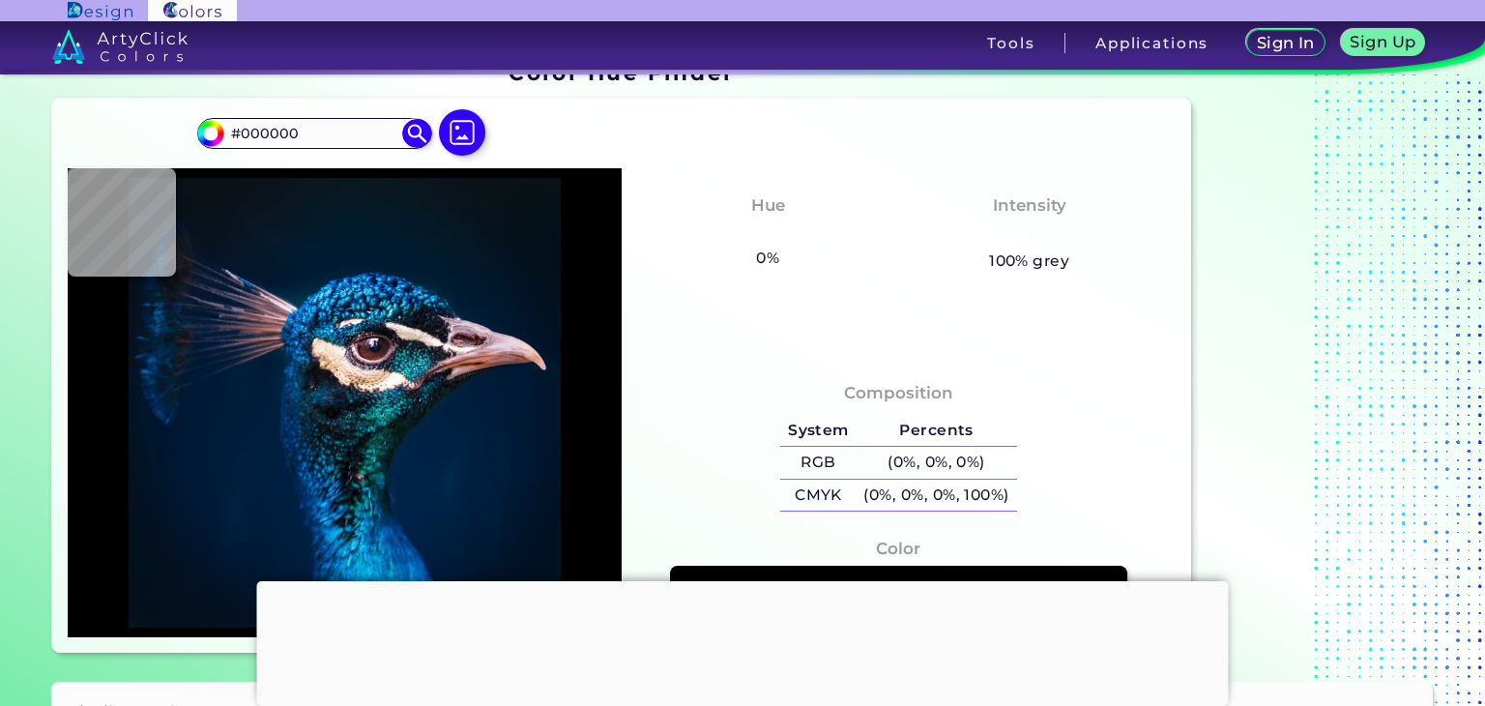
scroll to position [27, 0]
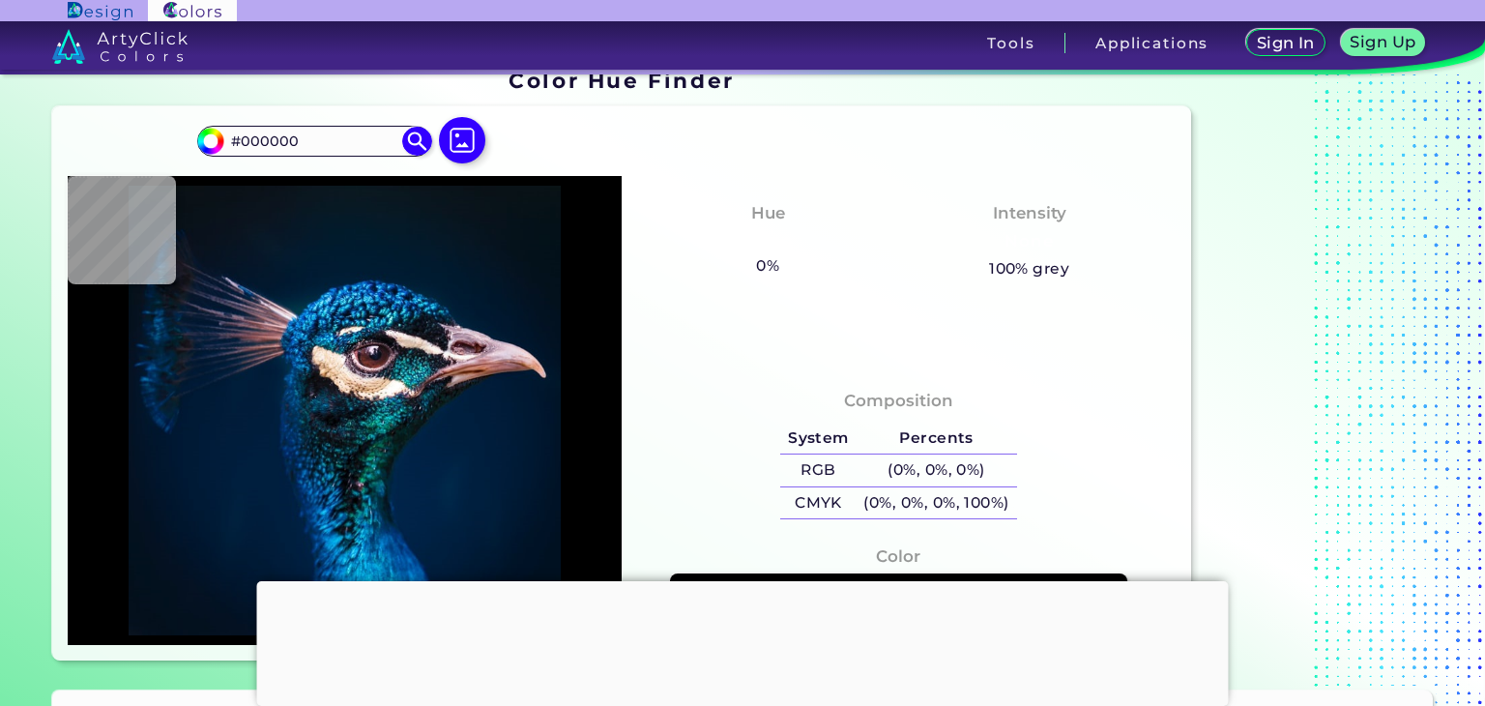
click at [731, 581] on div at bounding box center [743, 581] width 972 height 0
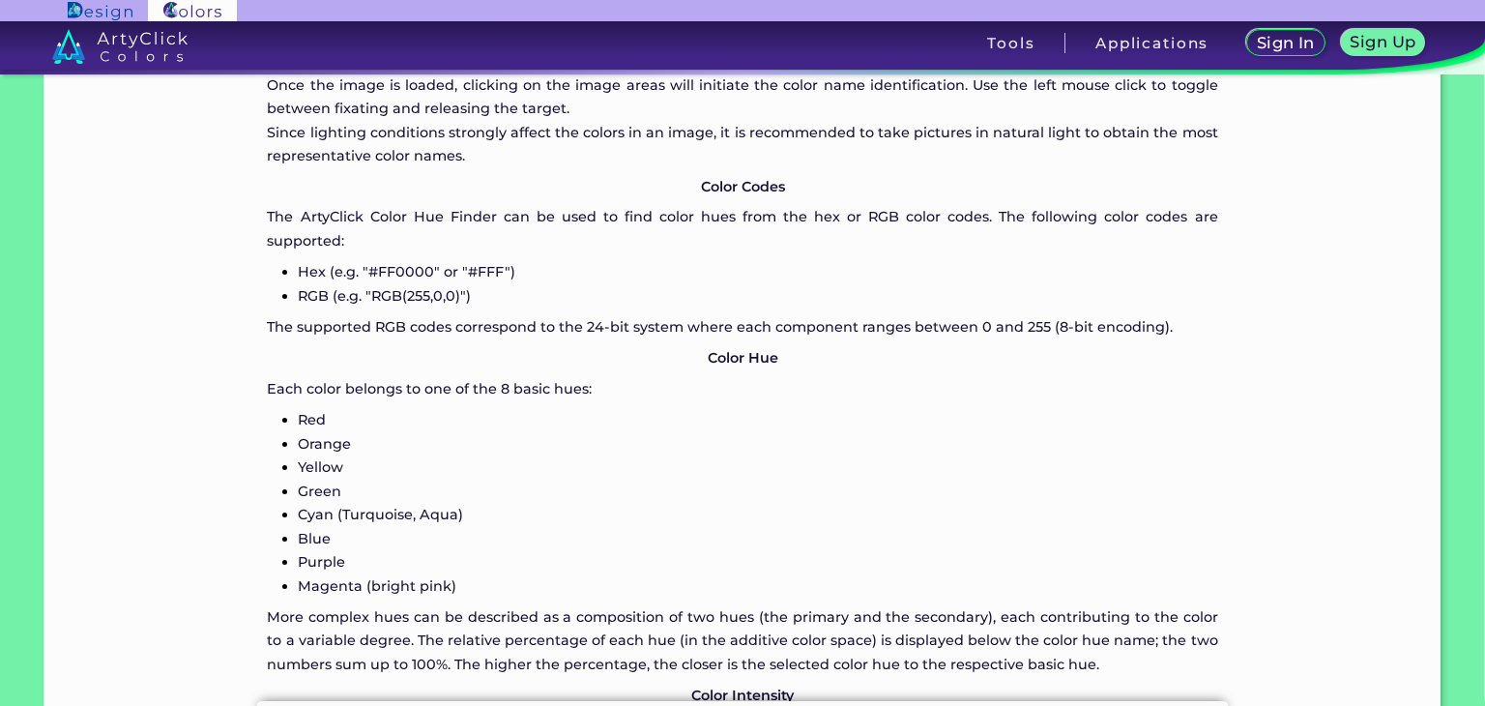
scroll to position [1420, 0]
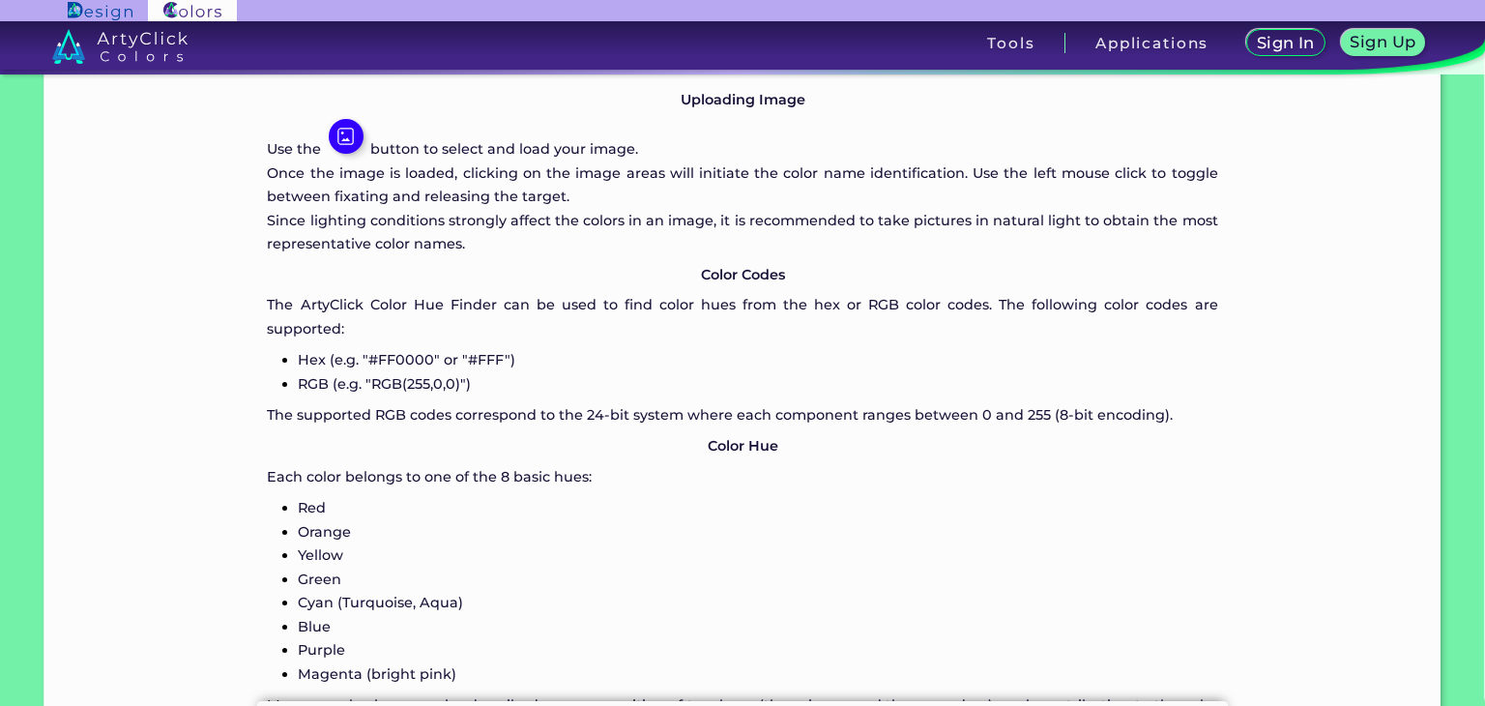
click at [667, 523] on p "Orange" at bounding box center [758, 531] width 920 height 23
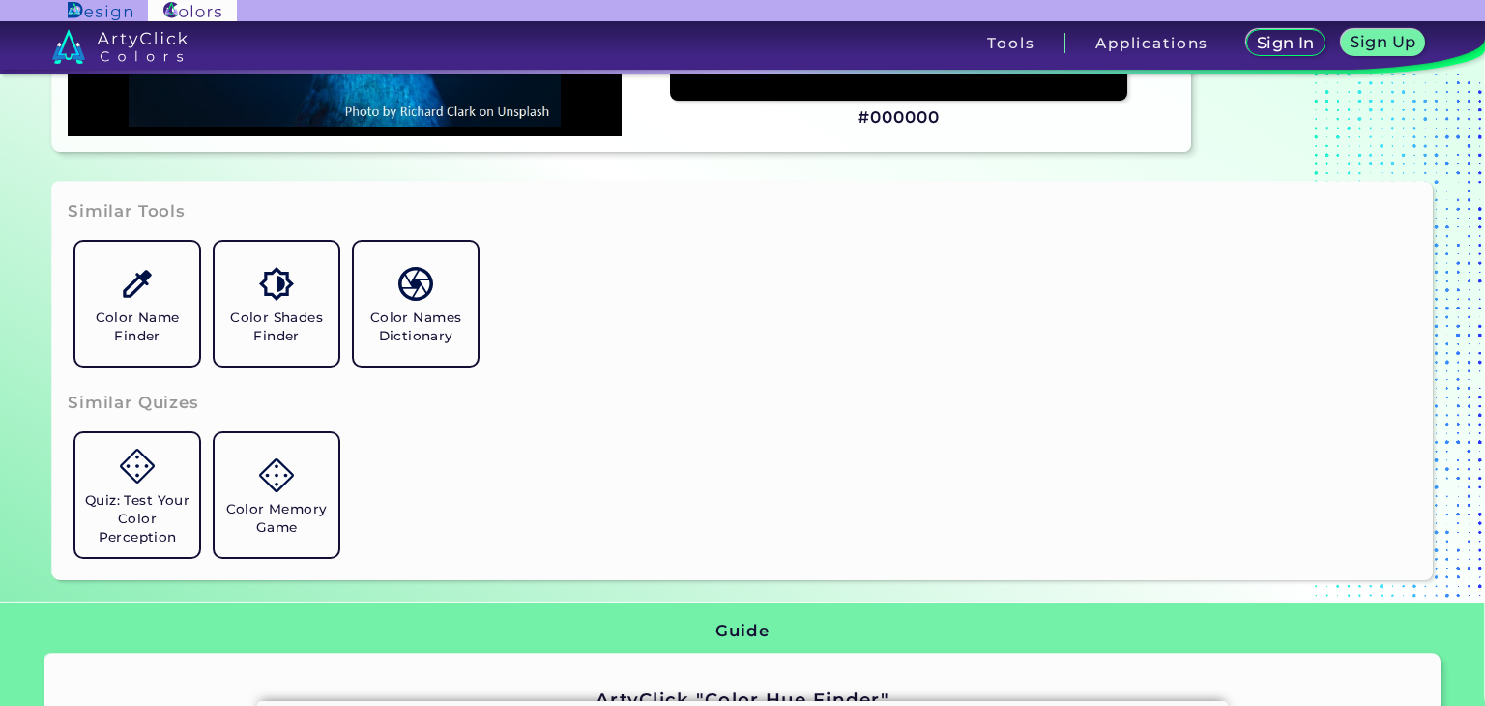
scroll to position [0, 0]
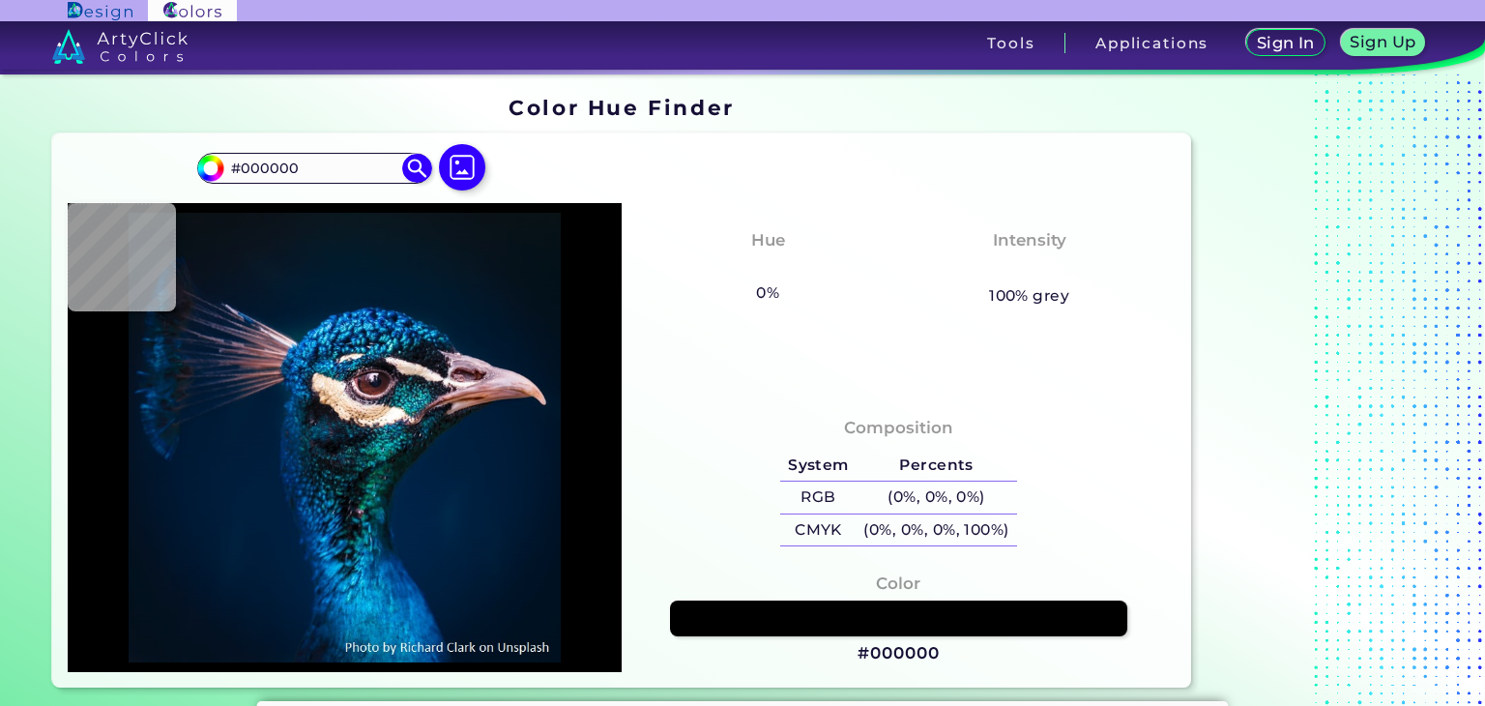
type input "#001f3e"
type input "#001F3E"
type input "#505260"
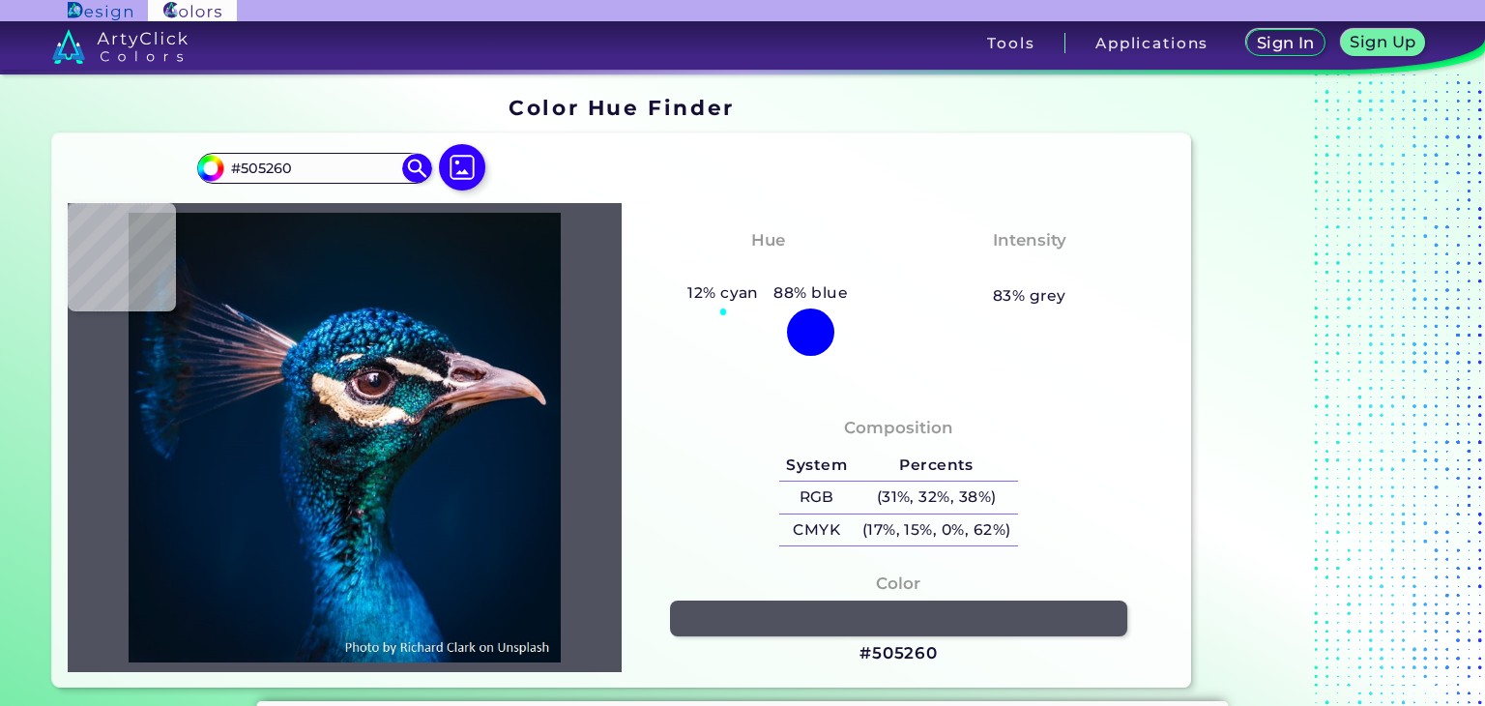
type input "#001f33"
type input "#001F33"
type input "#0d3f79"
type input "#0D3F79"
type input "#001c44"
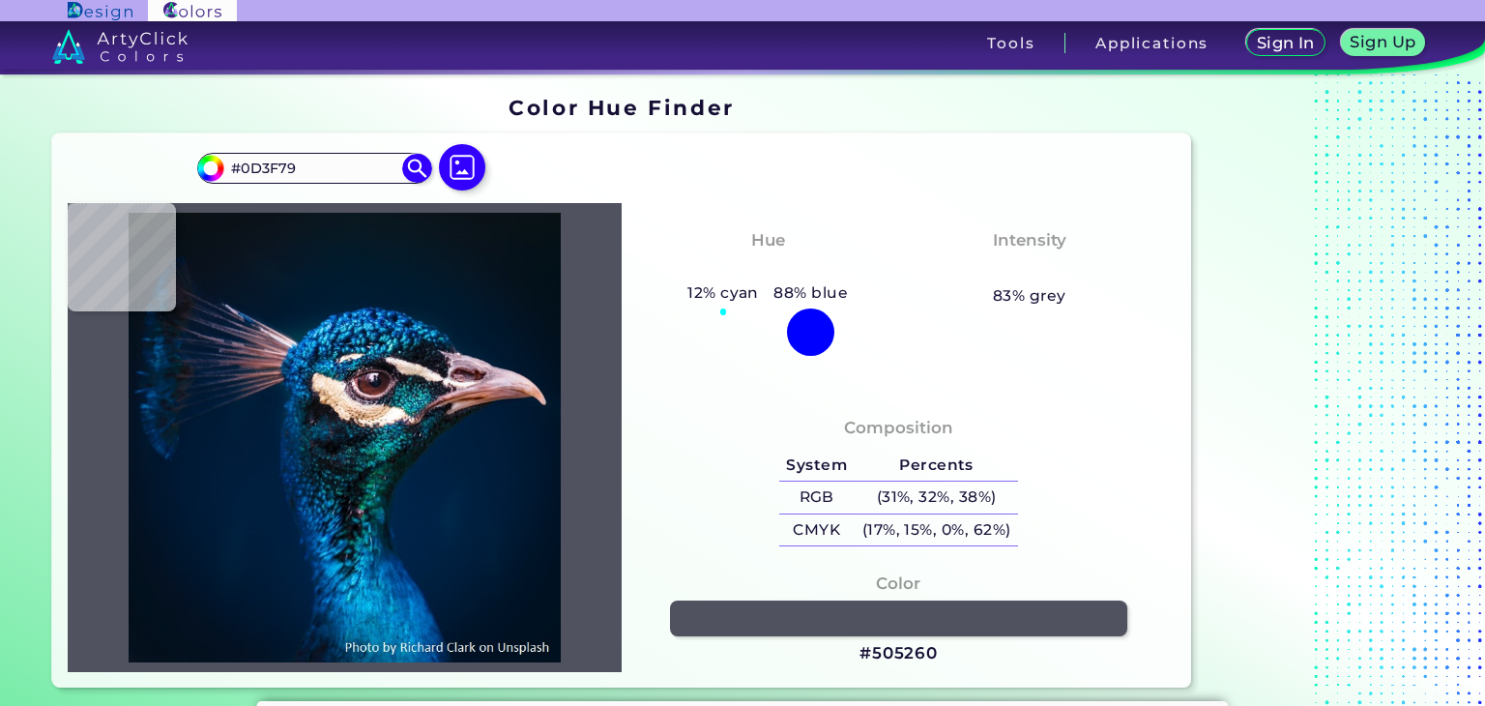
type input "#001C44"
type input "#0b5c94"
type input "#0B5C94"
type input "#14409c"
type input "#14409C"
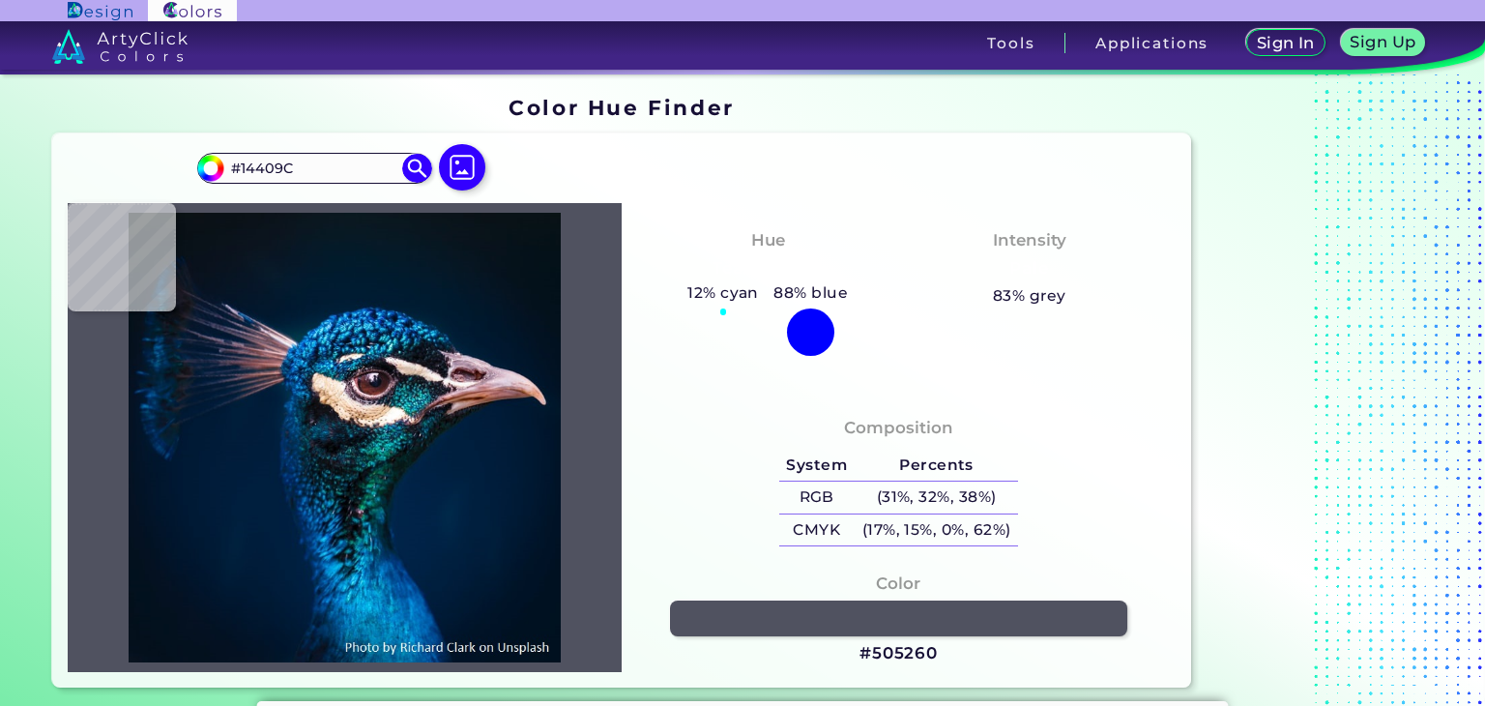
type input "#092e55"
type input "#092E55"
type input "#061d54"
type input "#061D54"
type input "#124274"
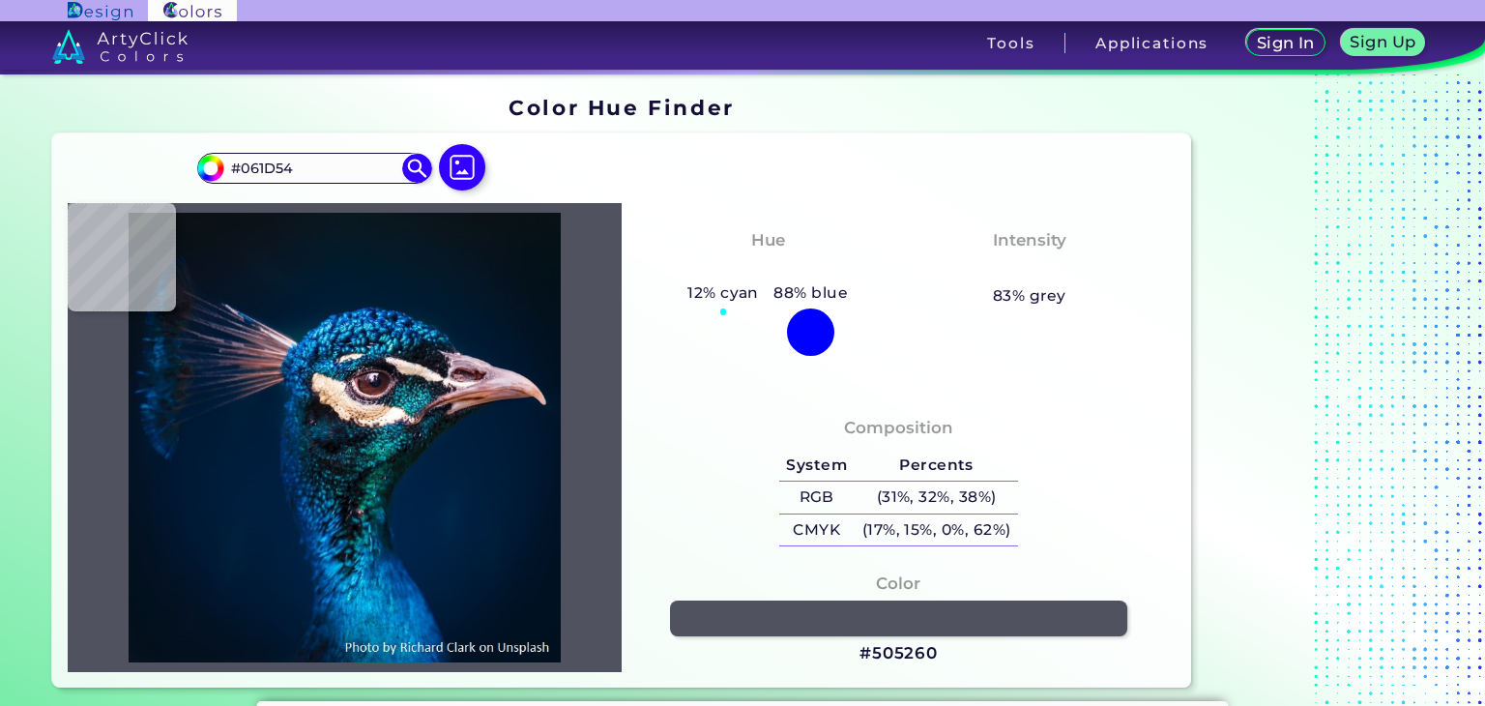
type input "#124274"
type input "#021c32"
type input "#021C32"
type input "#001a36"
type input "#001A36"
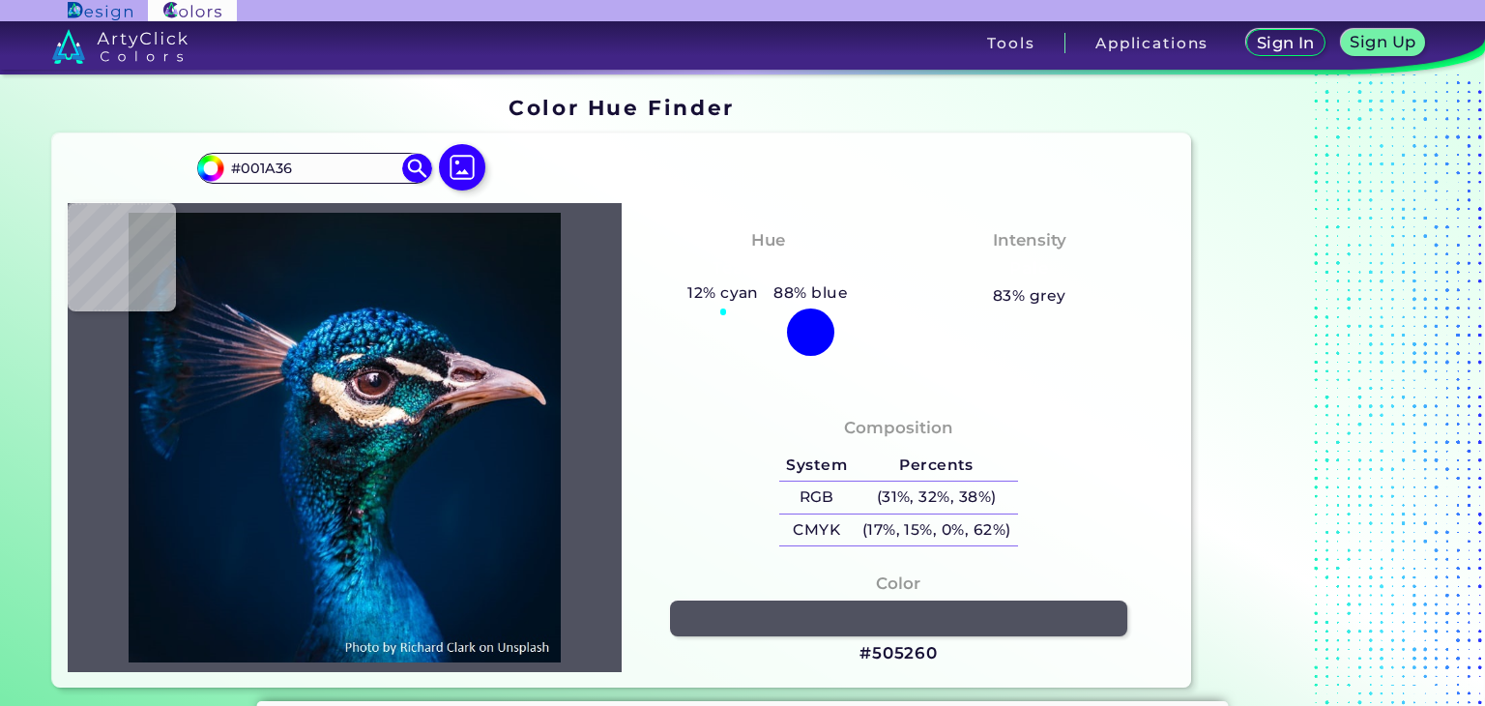
type input "#001c32"
type input "#001C32"
type input "#001b30"
type input "#001B30"
type input "#001b2f"
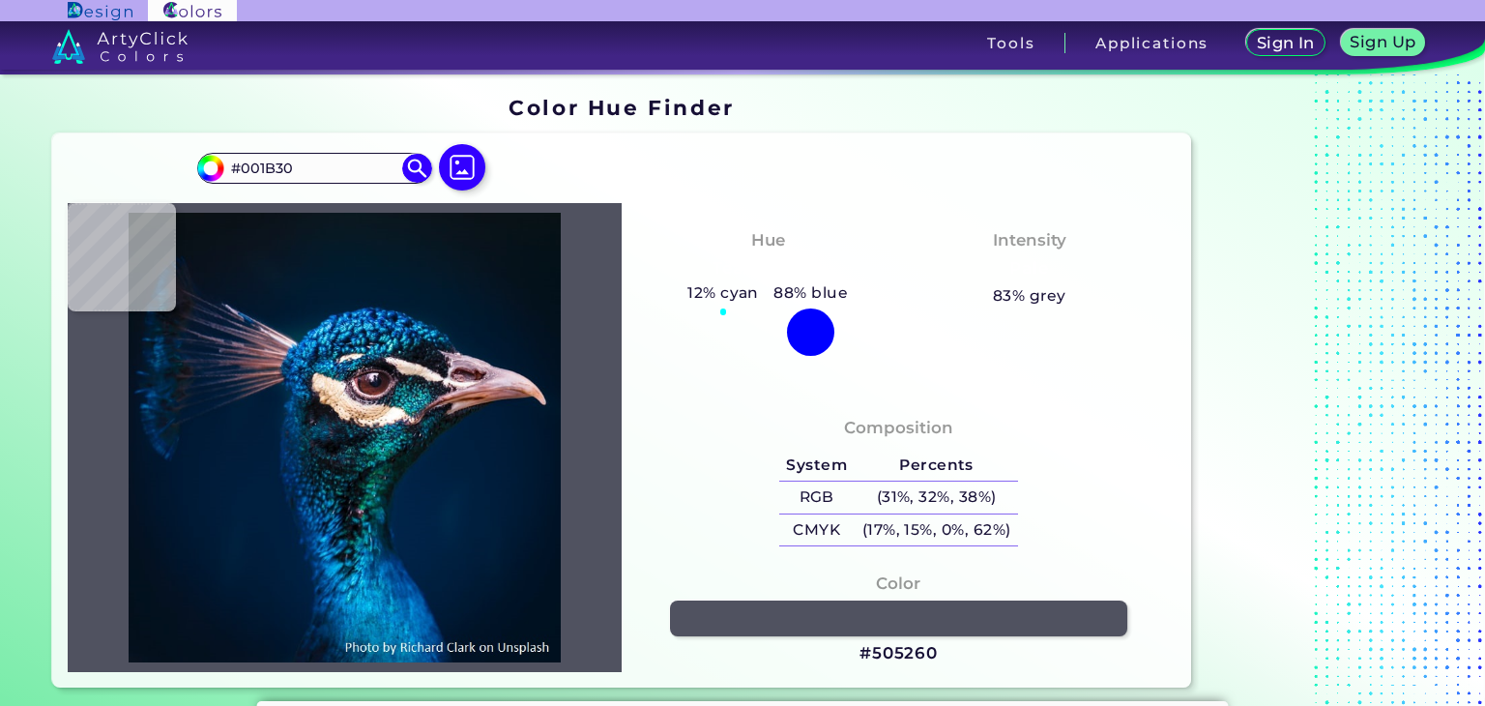
type input "#001B2F"
type input "#001b2e"
type input "#001B2E"
type input "#011b2c"
type input "#011B2C"
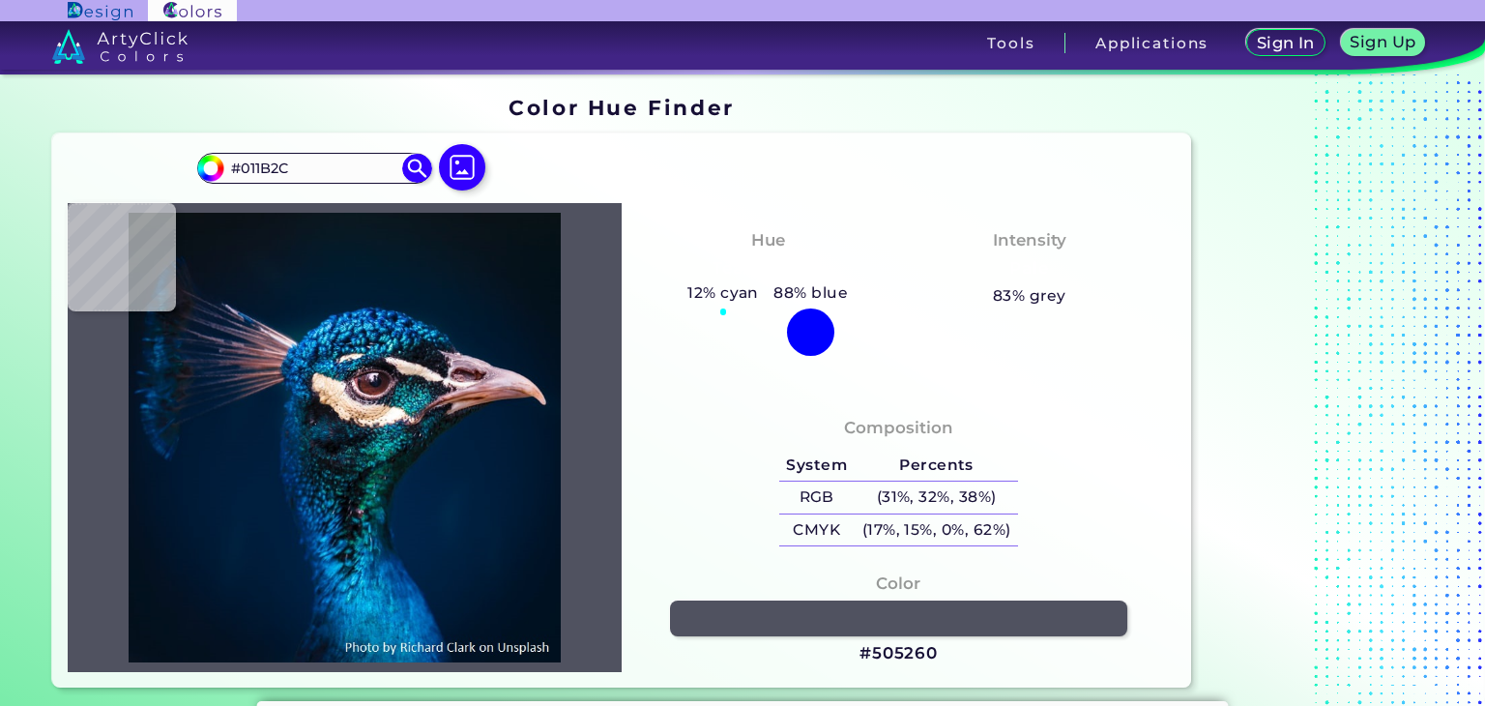
type input "#03192a"
type input "#03192A"
type input "#04192a"
type input "#04192A"
type input "#041a28"
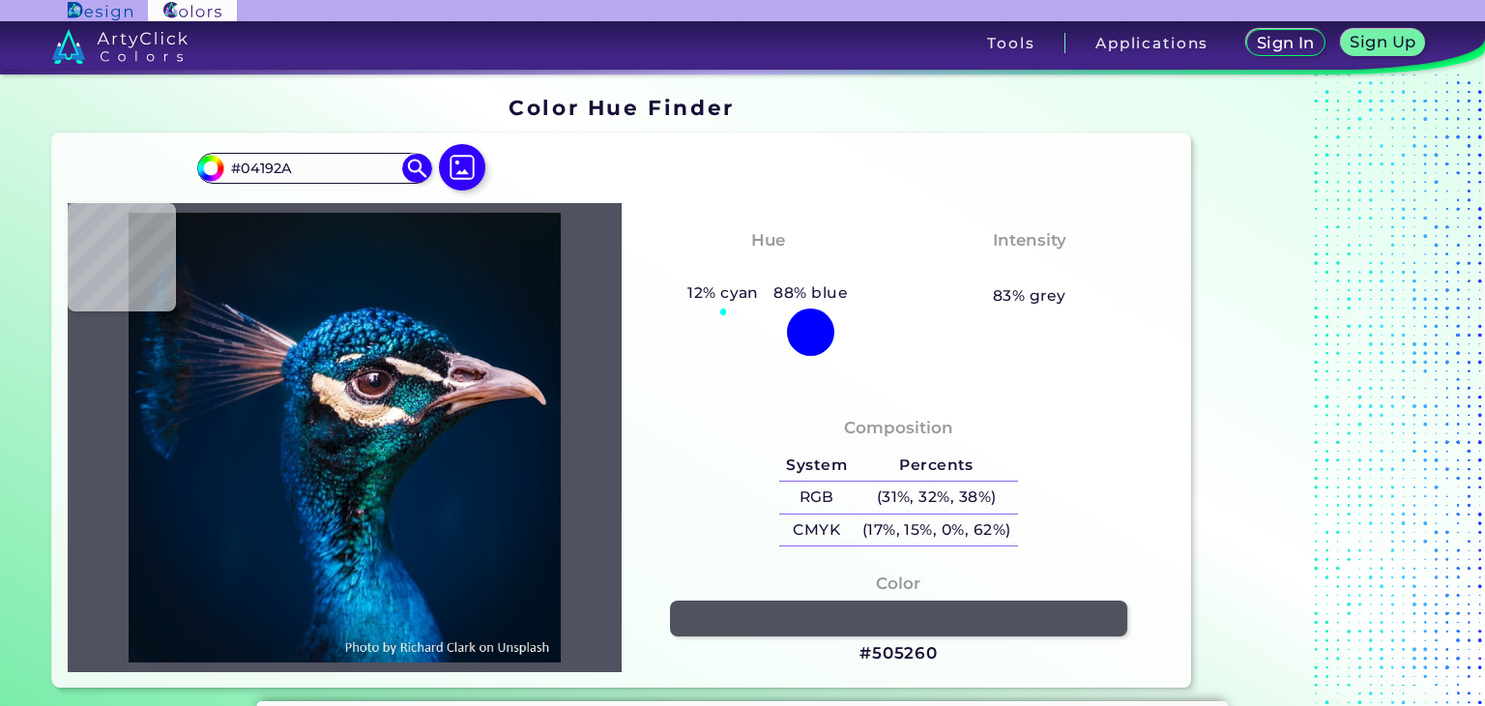
type input "#041A28"
type input "#051927"
type input "#061927"
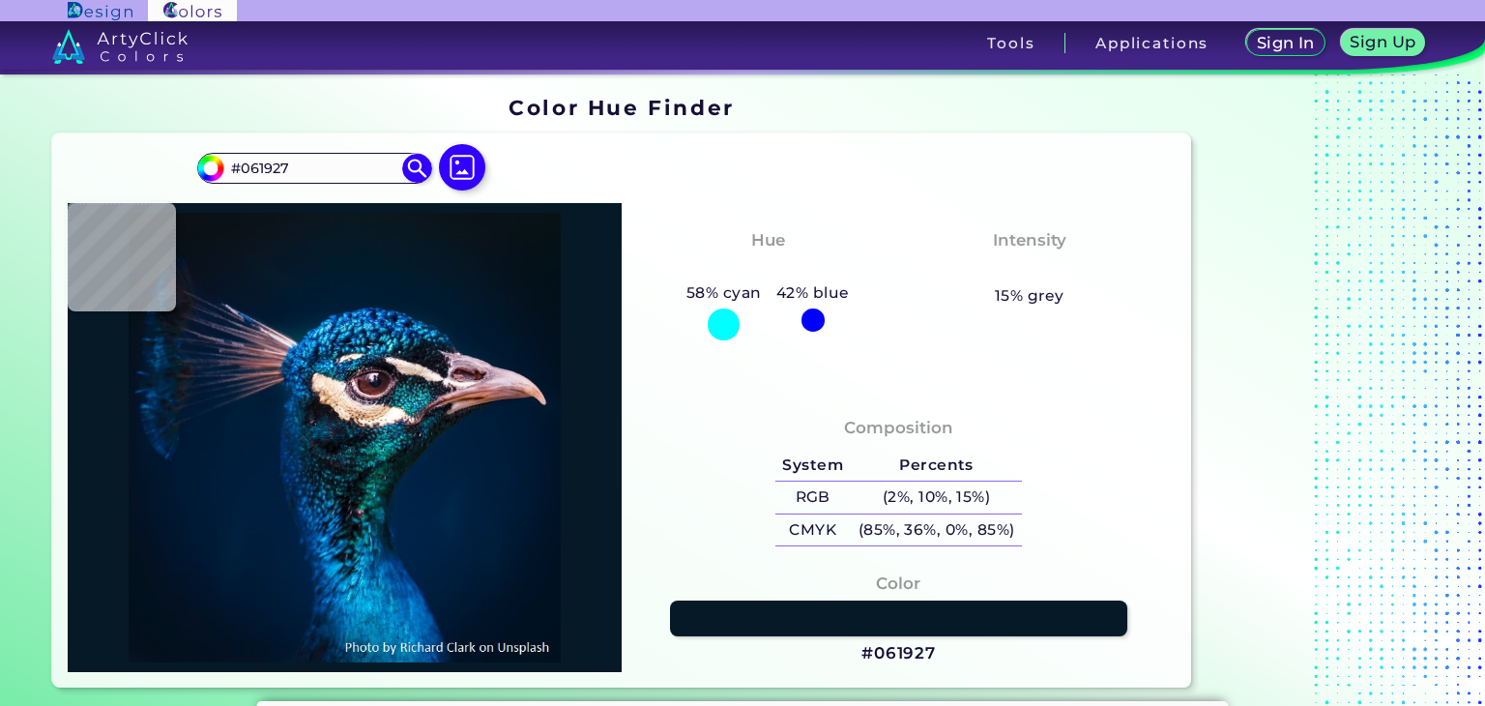
type input "#071925"
type input "#061822"
type input "#061720"
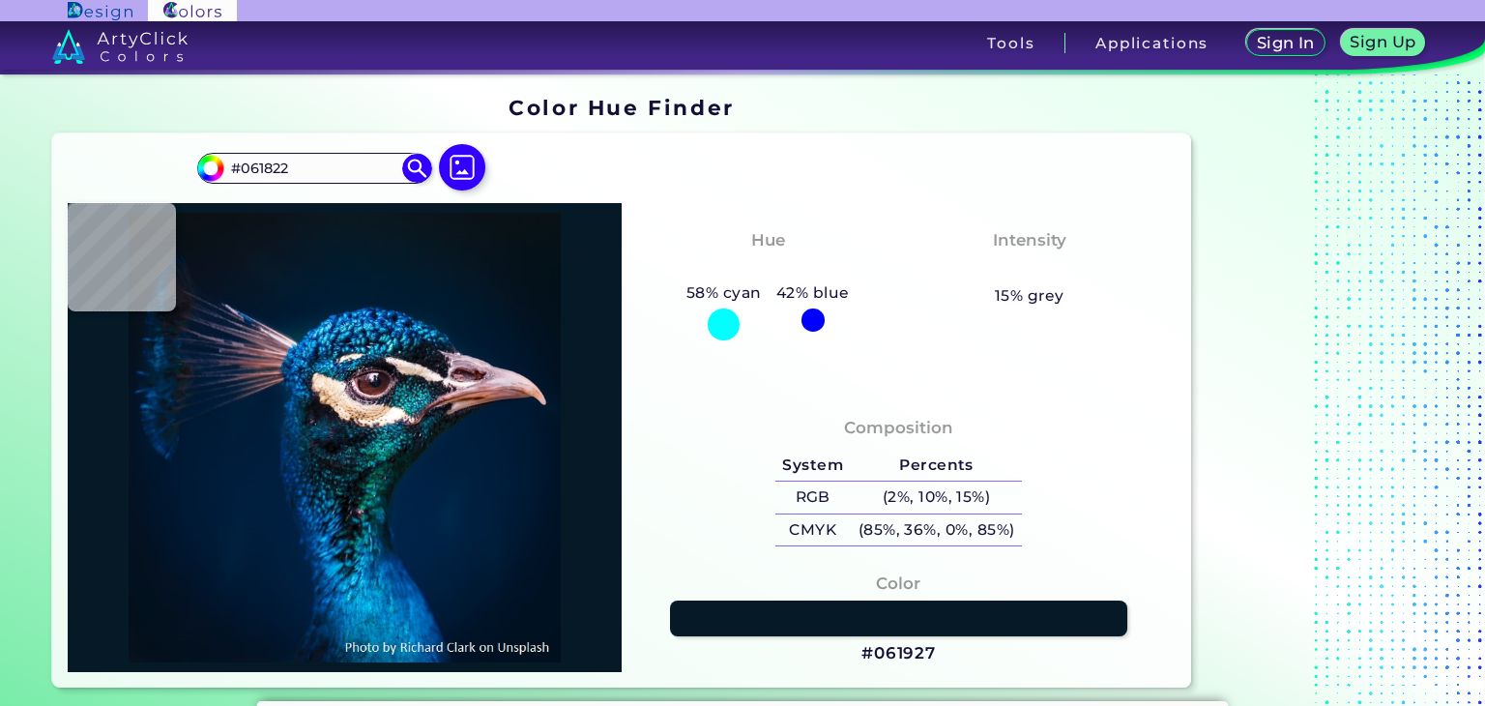
type input "#061720"
type input "#08161f"
type input "#08161F"
type input "#09141e"
type input "#09141E"
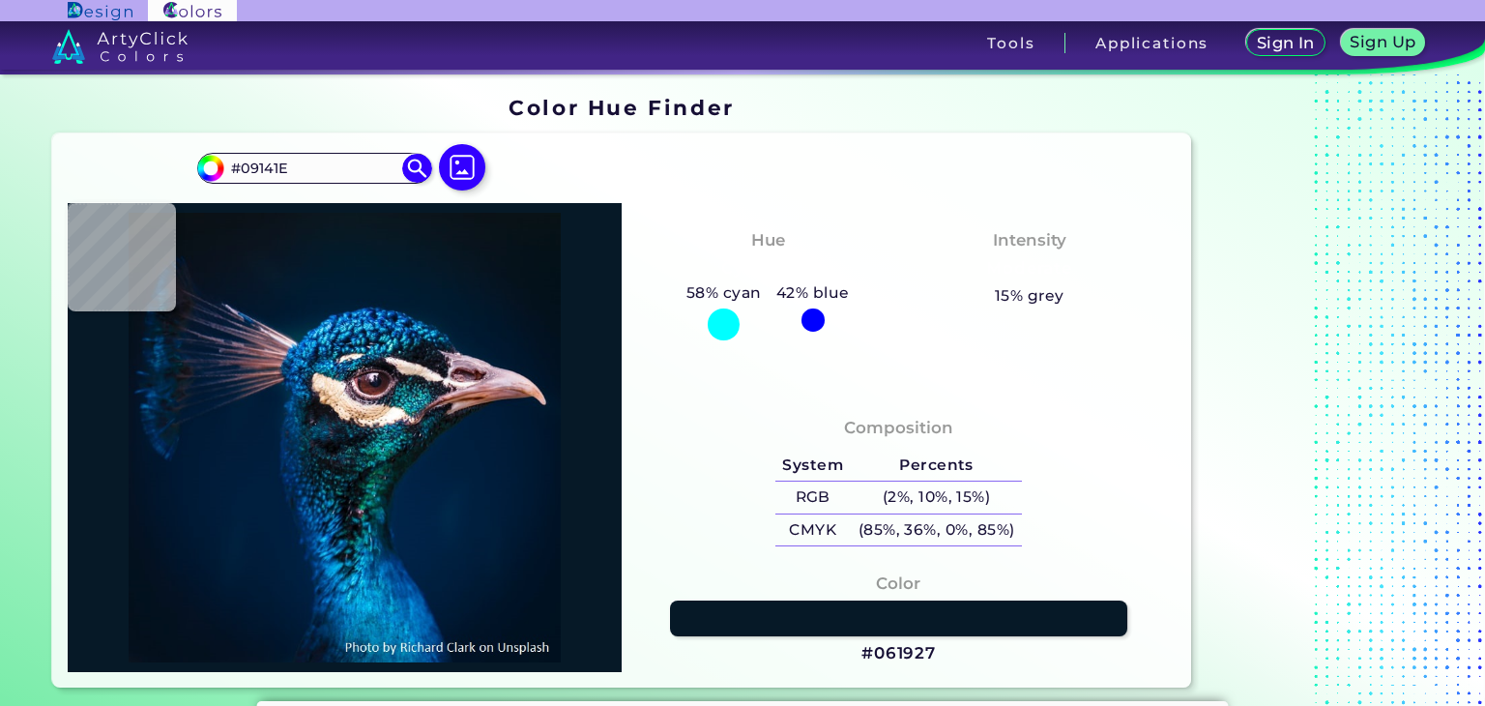
type input "#08151c"
type input "#08151C"
type input "#09131c"
type input "#09131C"
type input "#09131a"
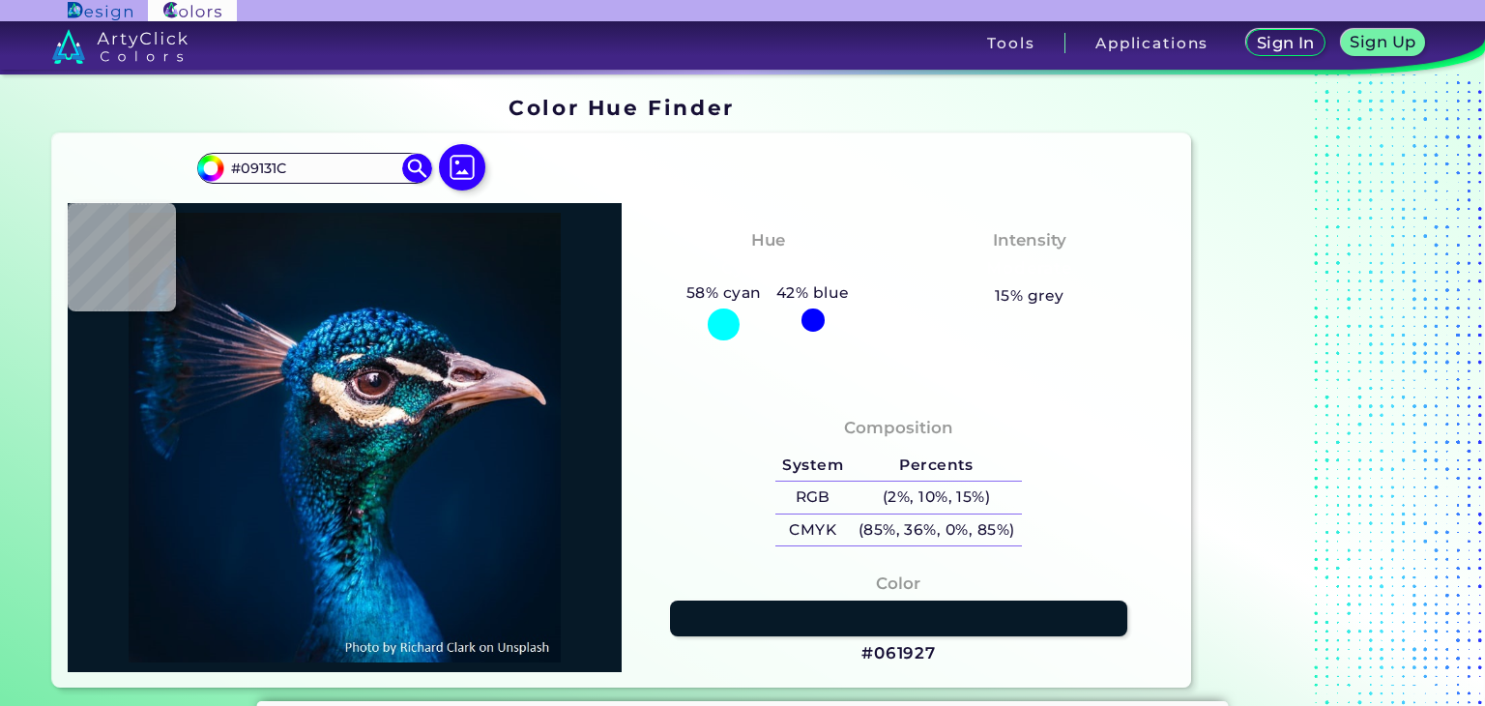
type input "#09131A"
type input "#09141a"
type input "#09141A"
type input "#0a131a"
type input "#0A131A"
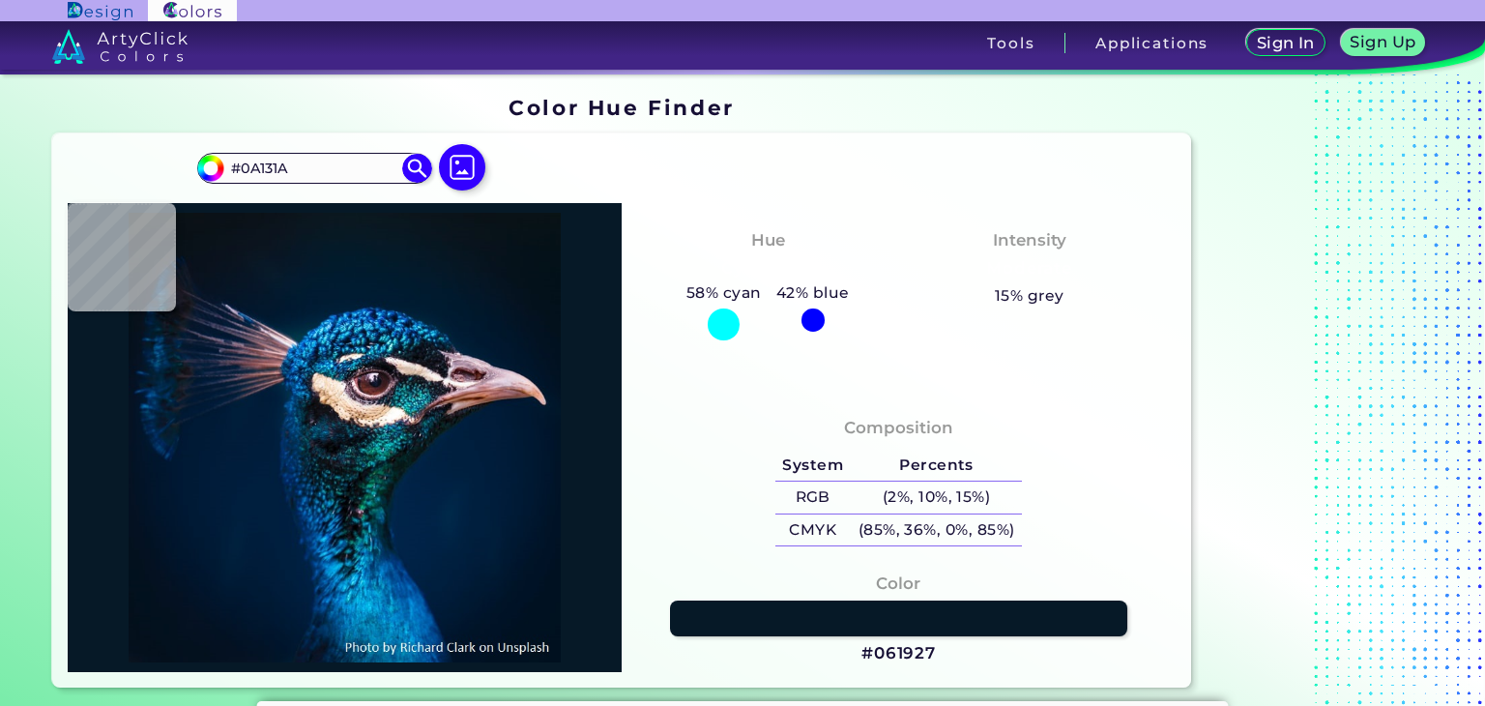
type input "#0b1218"
type input "#0B1218"
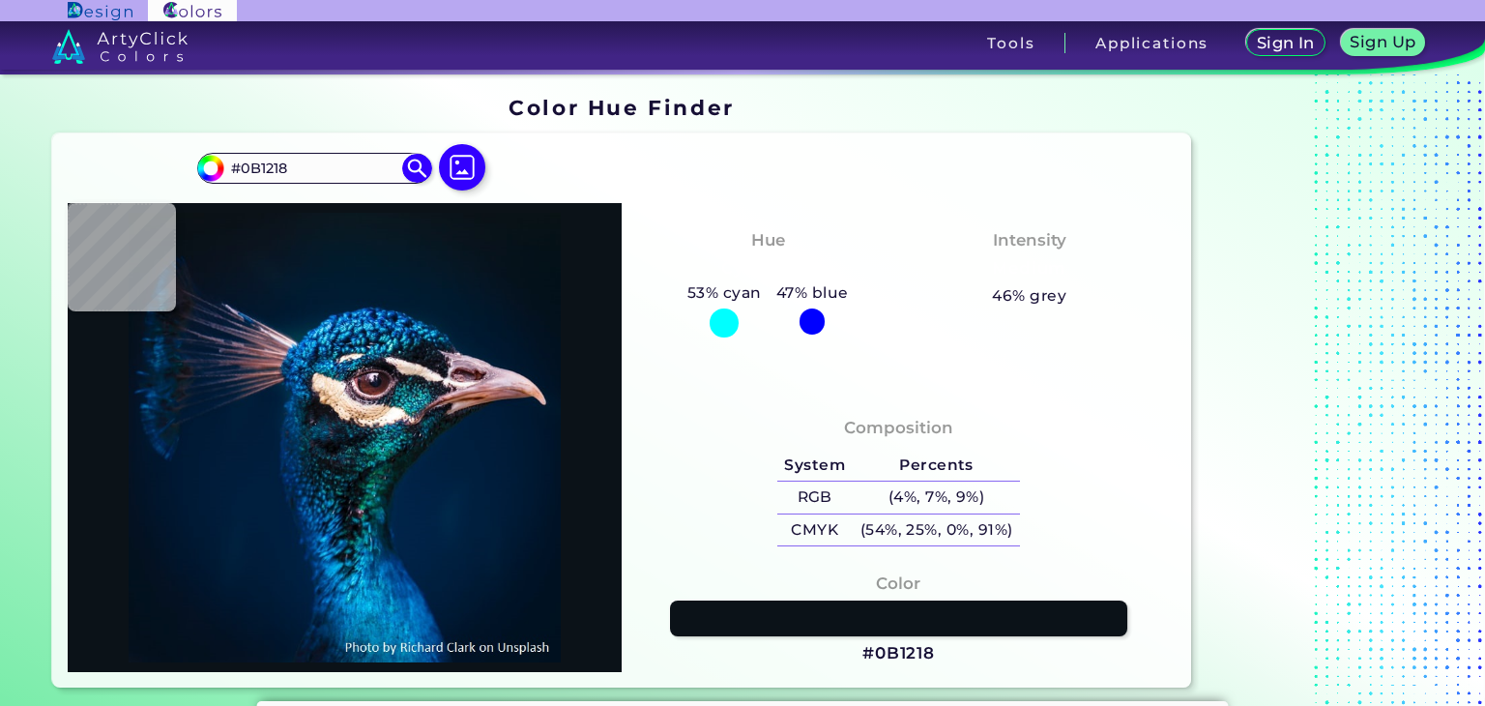
click at [471, 190] on label at bounding box center [462, 185] width 62 height 16
click at [0, 0] on input "file" at bounding box center [0, 0] width 0 height 0
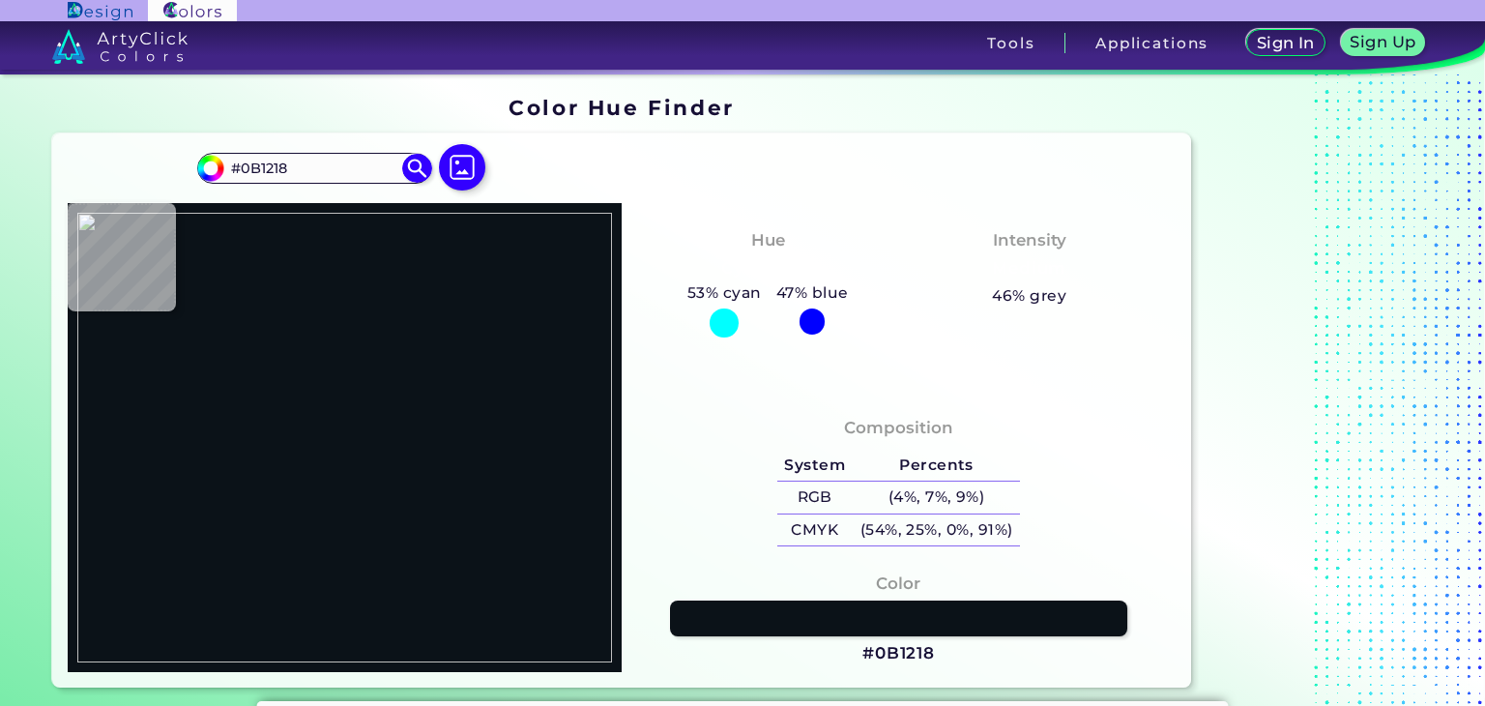
click at [226, 337] on div at bounding box center [345, 437] width 554 height 469
drag, startPoint x: 249, startPoint y: 353, endPoint x: 344, endPoint y: 390, distance: 101.6
click at [258, 356] on img at bounding box center [344, 438] width 535 height 450
drag, startPoint x: 344, startPoint y: 390, endPoint x: 355, endPoint y: 392, distance: 10.8
click at [345, 390] on img at bounding box center [344, 438] width 535 height 450
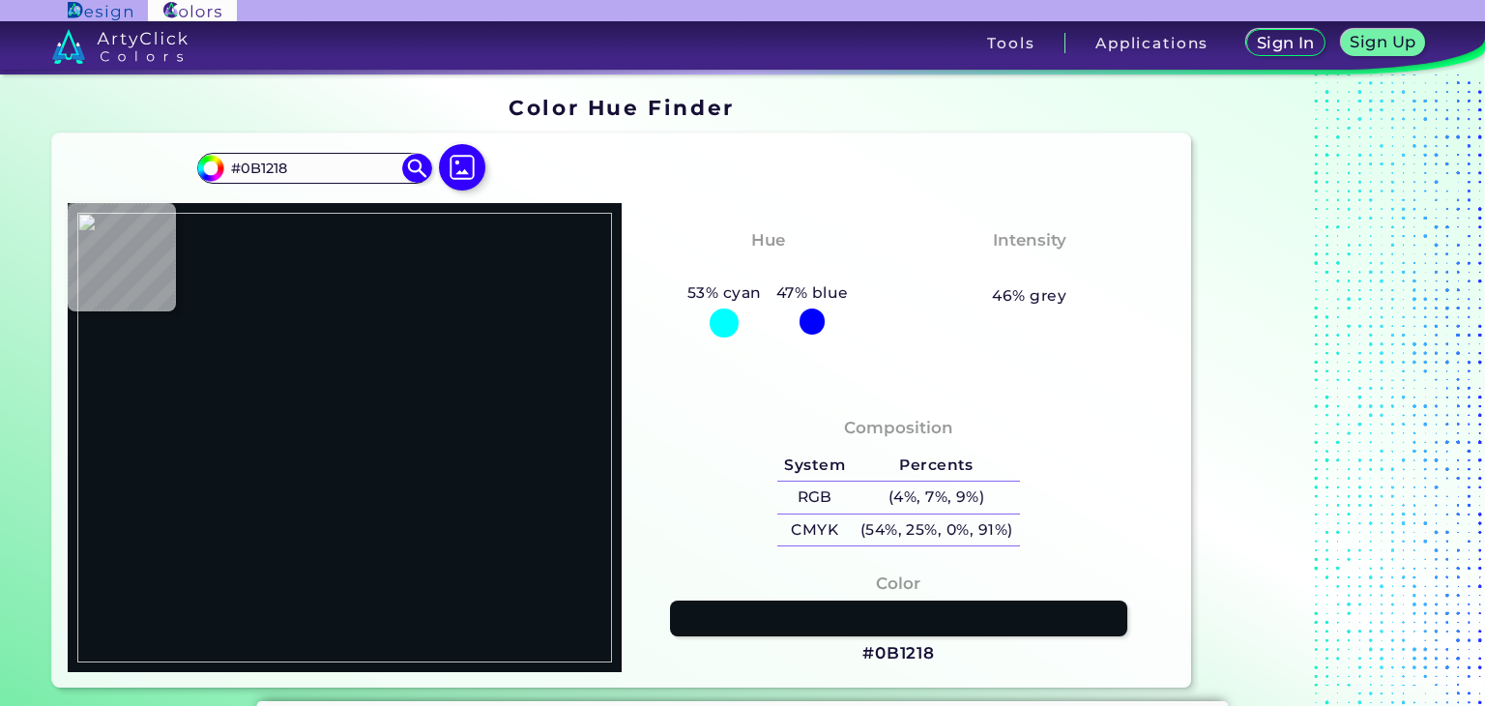
click at [378, 396] on img at bounding box center [344, 438] width 535 height 450
drag, startPoint x: 378, startPoint y: 396, endPoint x: 393, endPoint y: 550, distance: 155.4
click at [393, 550] on img at bounding box center [344, 438] width 535 height 450
click at [436, 174] on div at bounding box center [462, 168] width 62 height 49
click at [460, 175] on img at bounding box center [462, 167] width 56 height 56
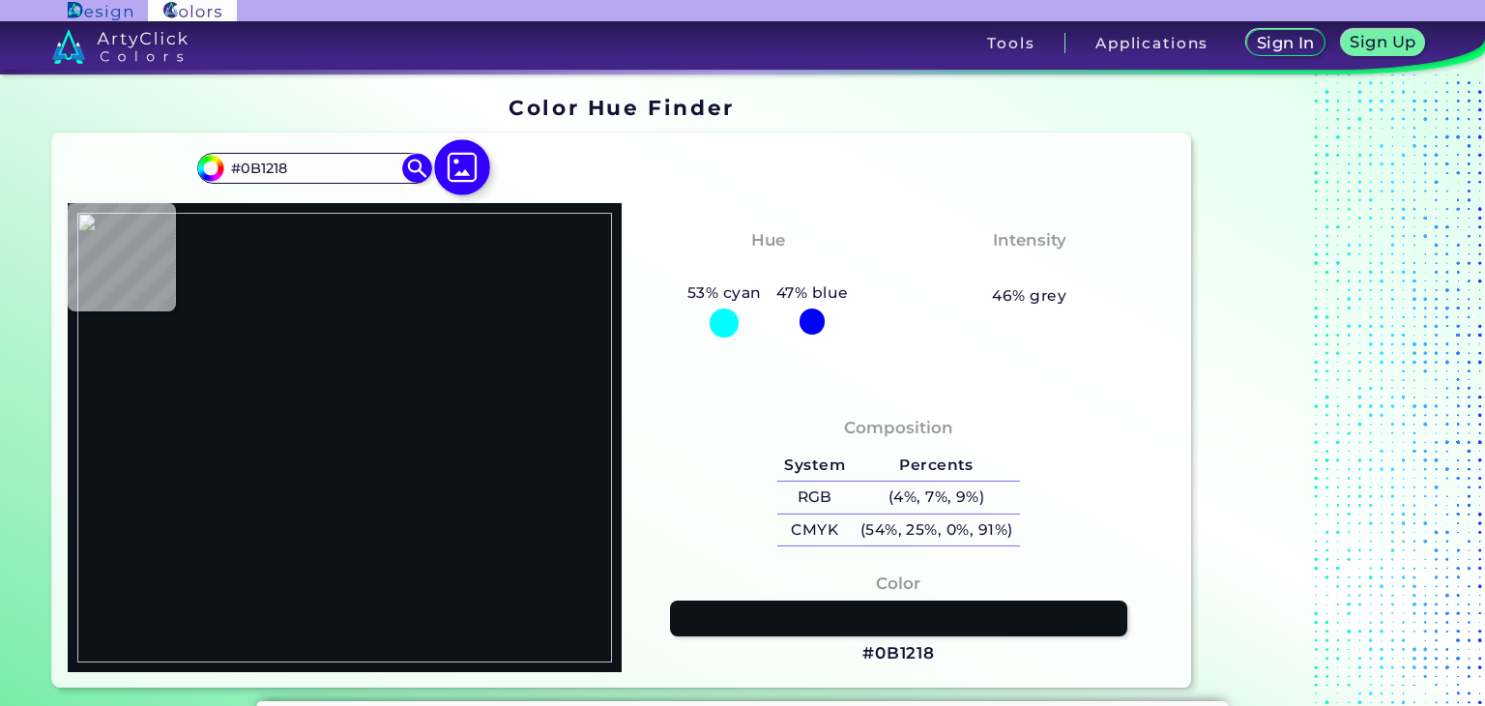
click at [0, 0] on input "file" at bounding box center [0, 0] width 0 height 0
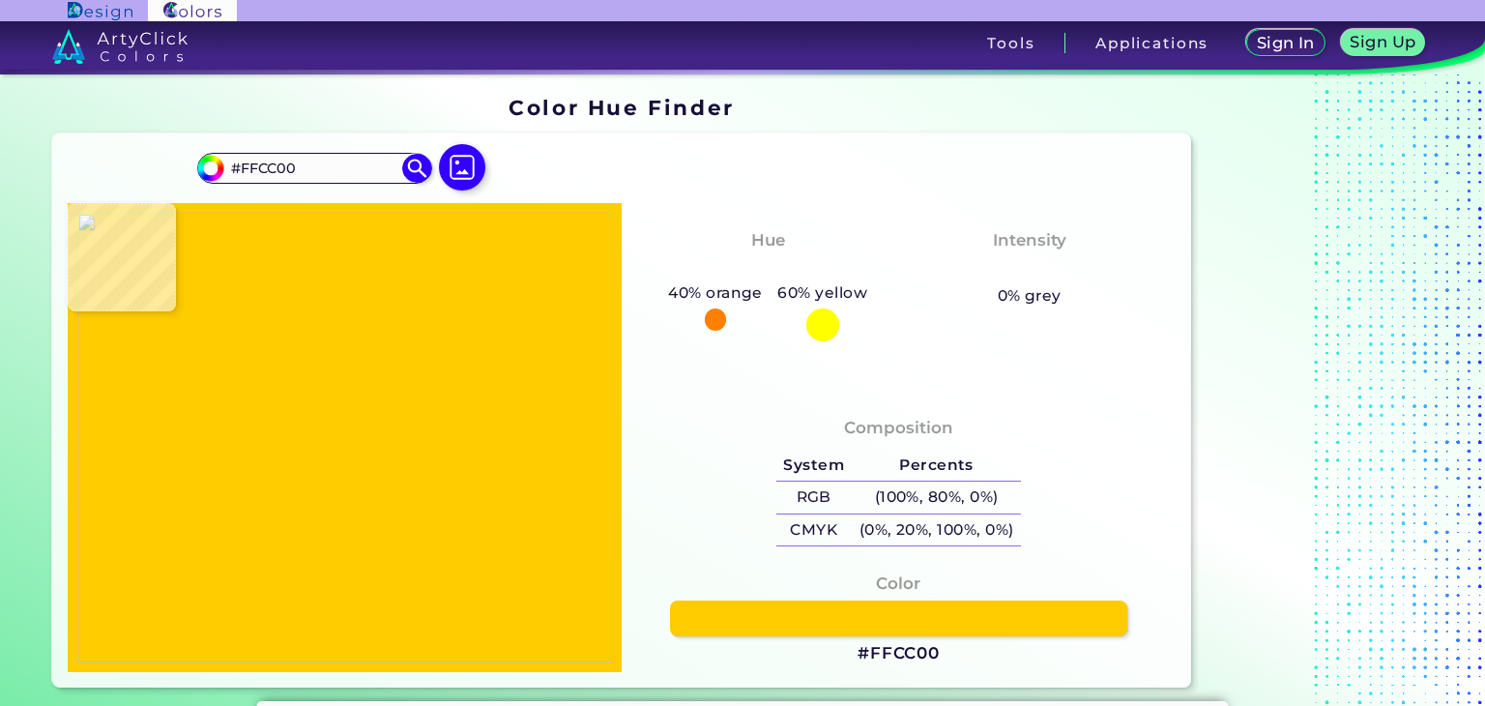
click at [477, 392] on img at bounding box center [344, 438] width 535 height 450
